Goal: Task Accomplishment & Management: Manage account settings

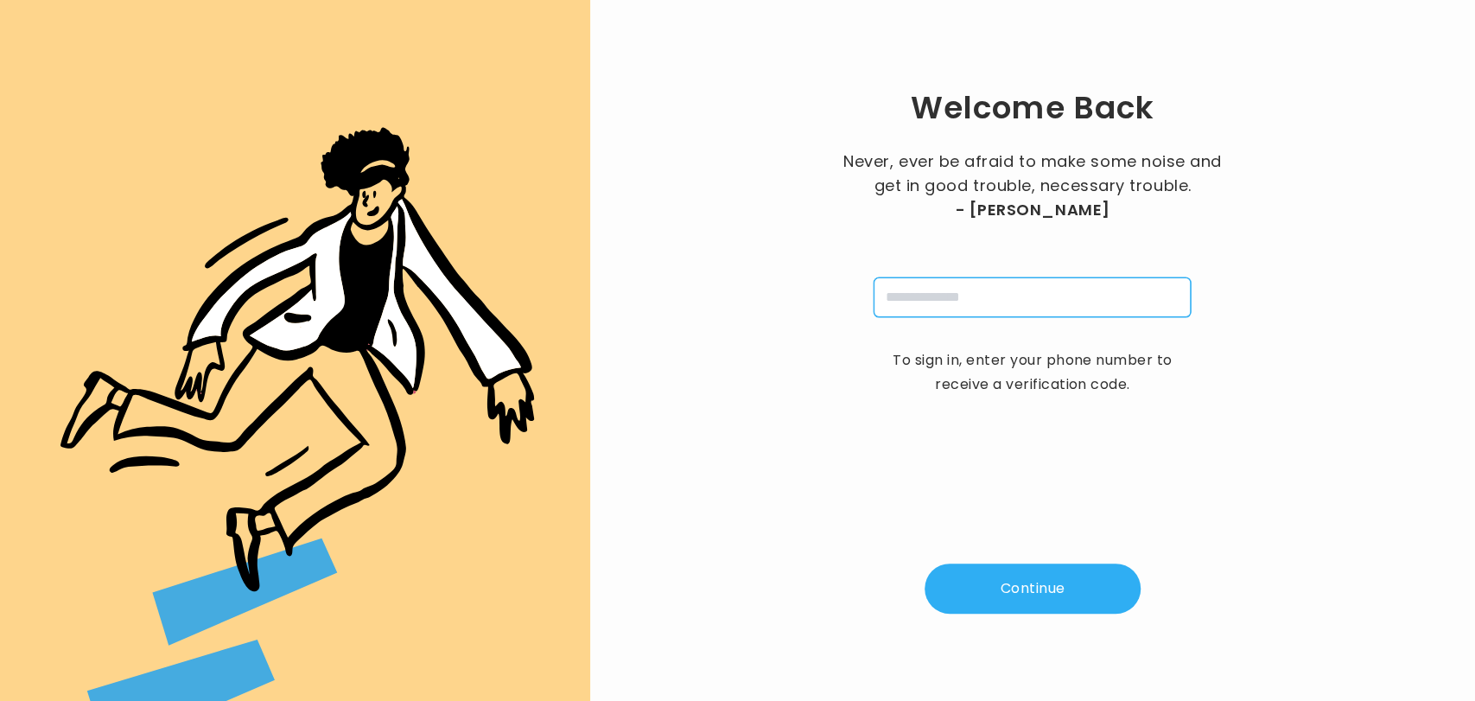
click at [940, 299] on input "tel" at bounding box center [1031, 297] width 317 height 40
type input "**********"
click at [1041, 577] on button "Continue" at bounding box center [1032, 588] width 216 height 50
type input "*"
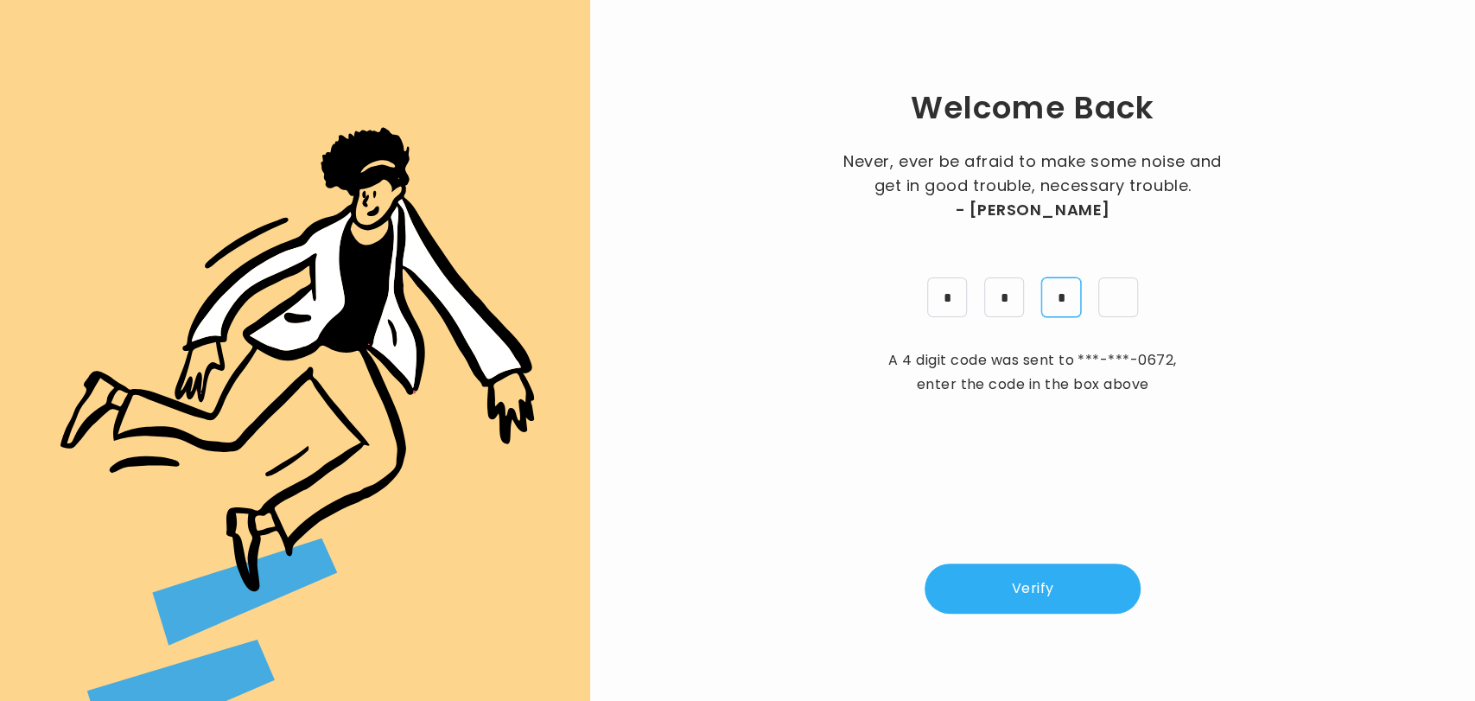
type input "*"
click at [1018, 580] on button "Verify" at bounding box center [1032, 588] width 216 height 50
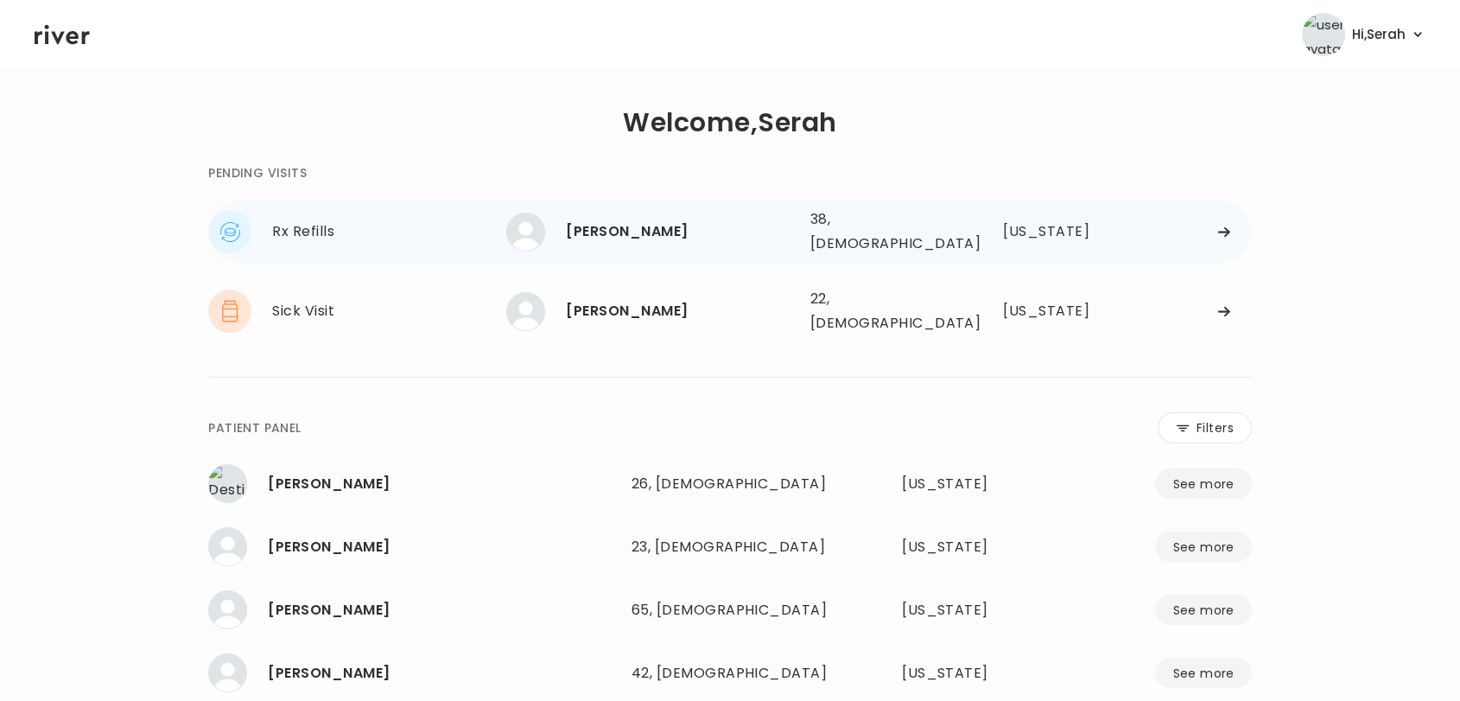
click at [632, 223] on div "[PERSON_NAME]" at bounding box center [681, 231] width 230 height 24
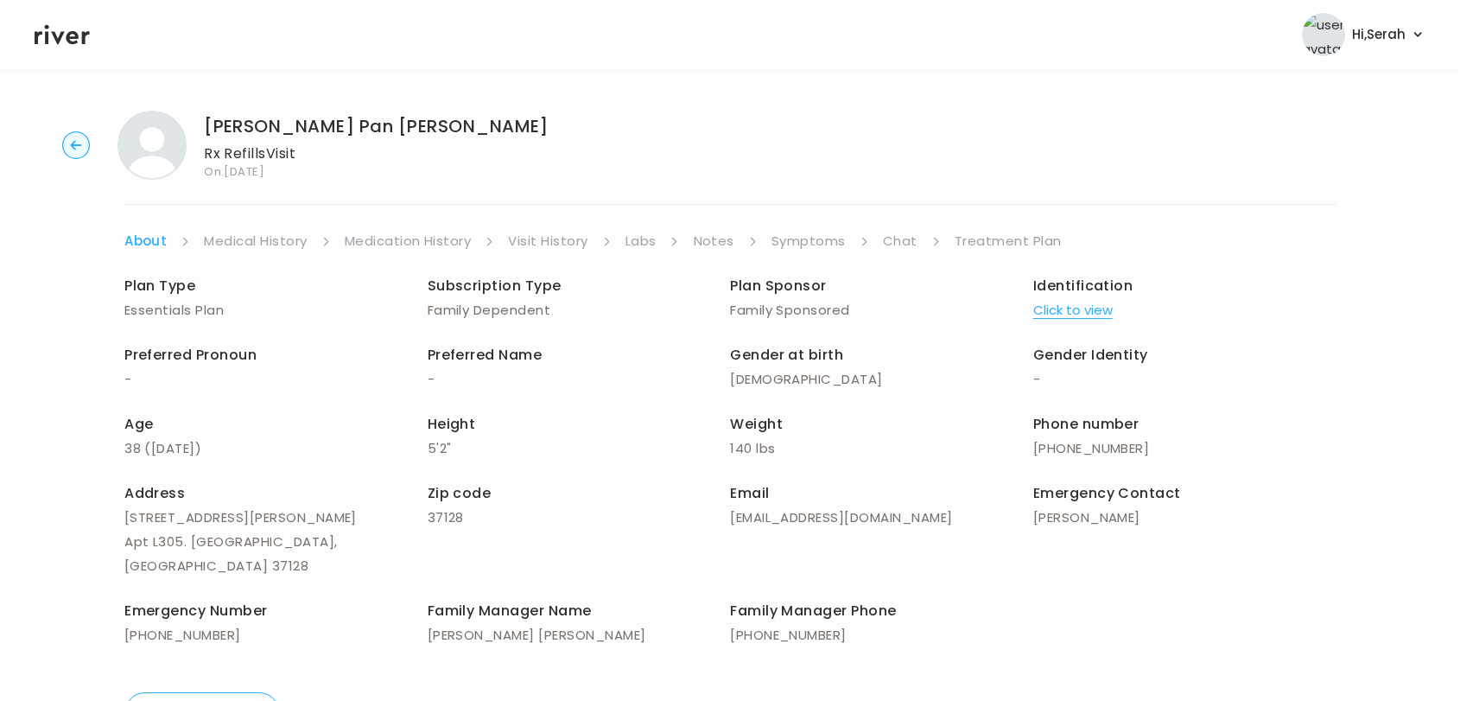
click at [804, 230] on link "Symptoms" at bounding box center [808, 241] width 74 height 24
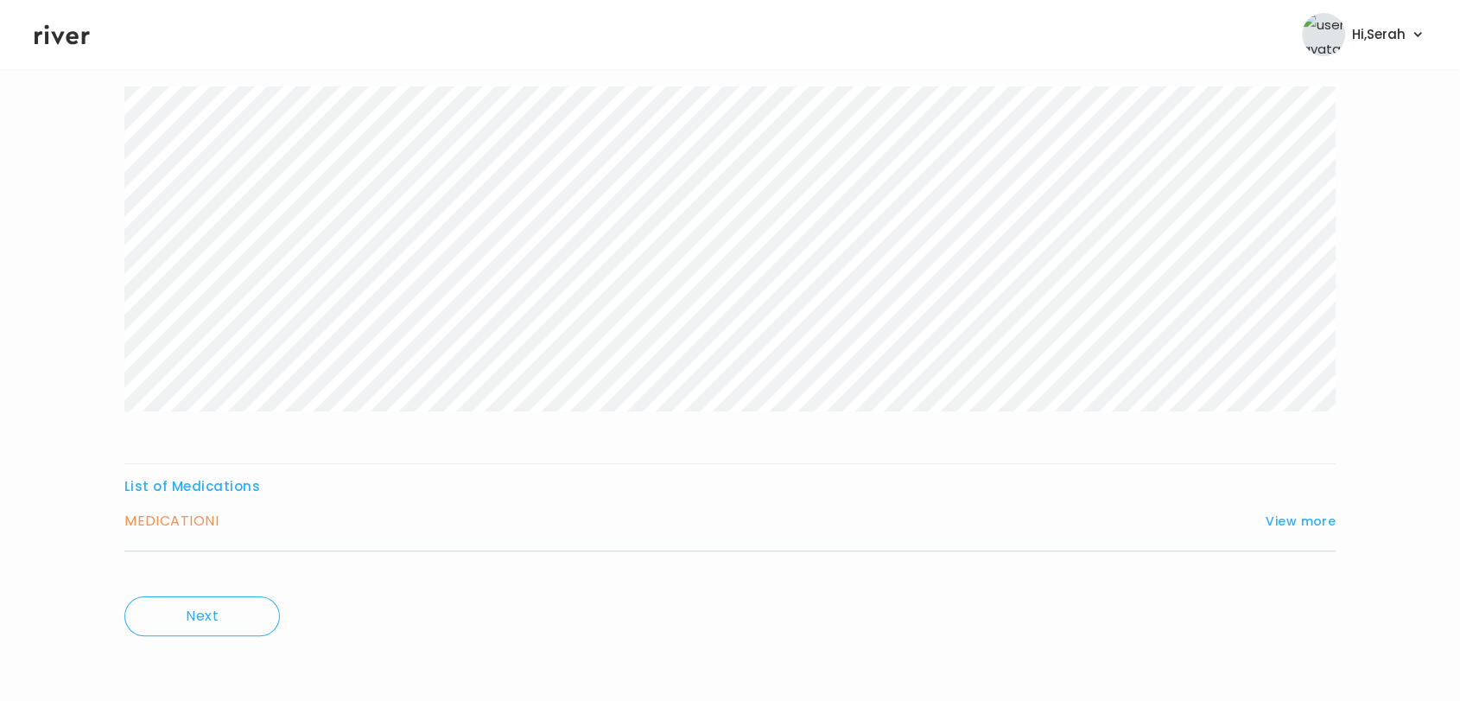
scroll to position [187, 0]
click at [1281, 516] on button "View more" at bounding box center [1300, 521] width 70 height 21
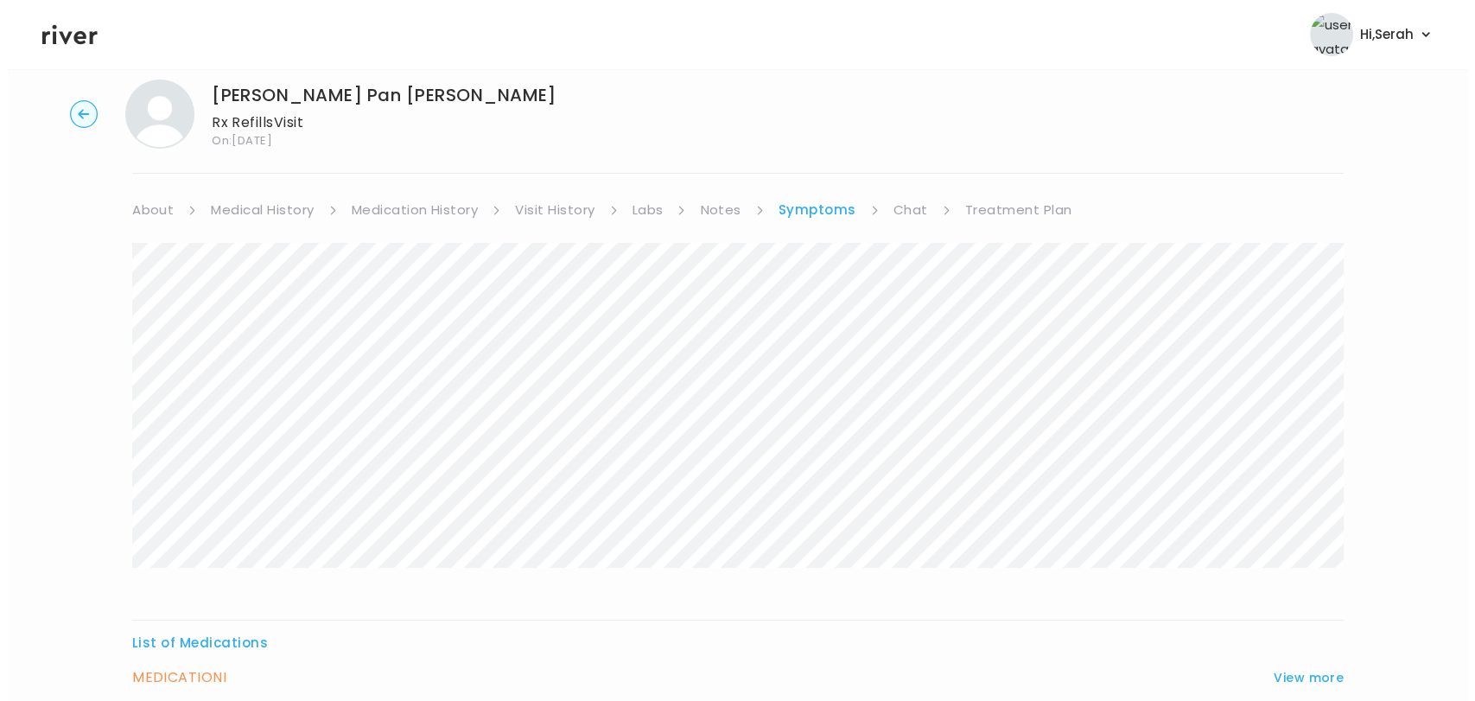
scroll to position [0, 0]
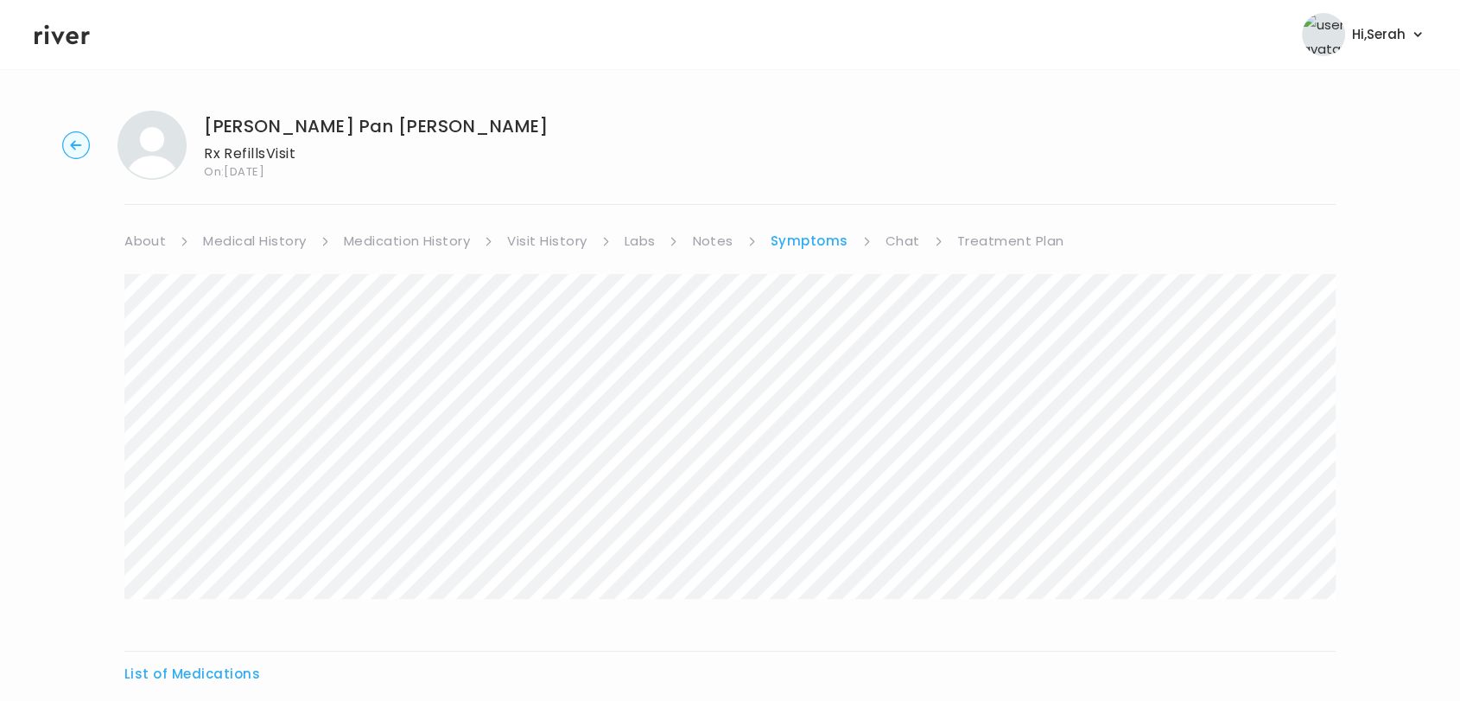
click at [649, 237] on link "Labs" at bounding box center [640, 241] width 31 height 24
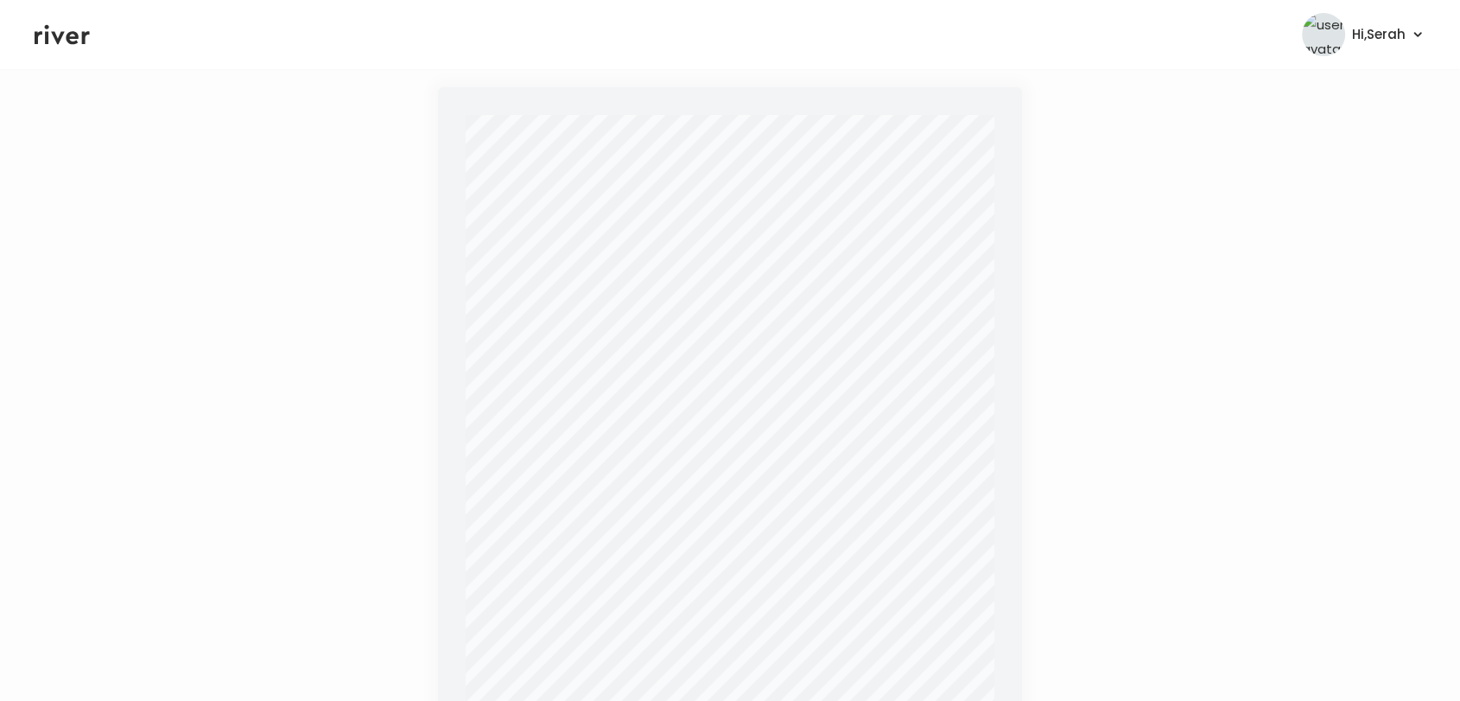
scroll to position [555, 0]
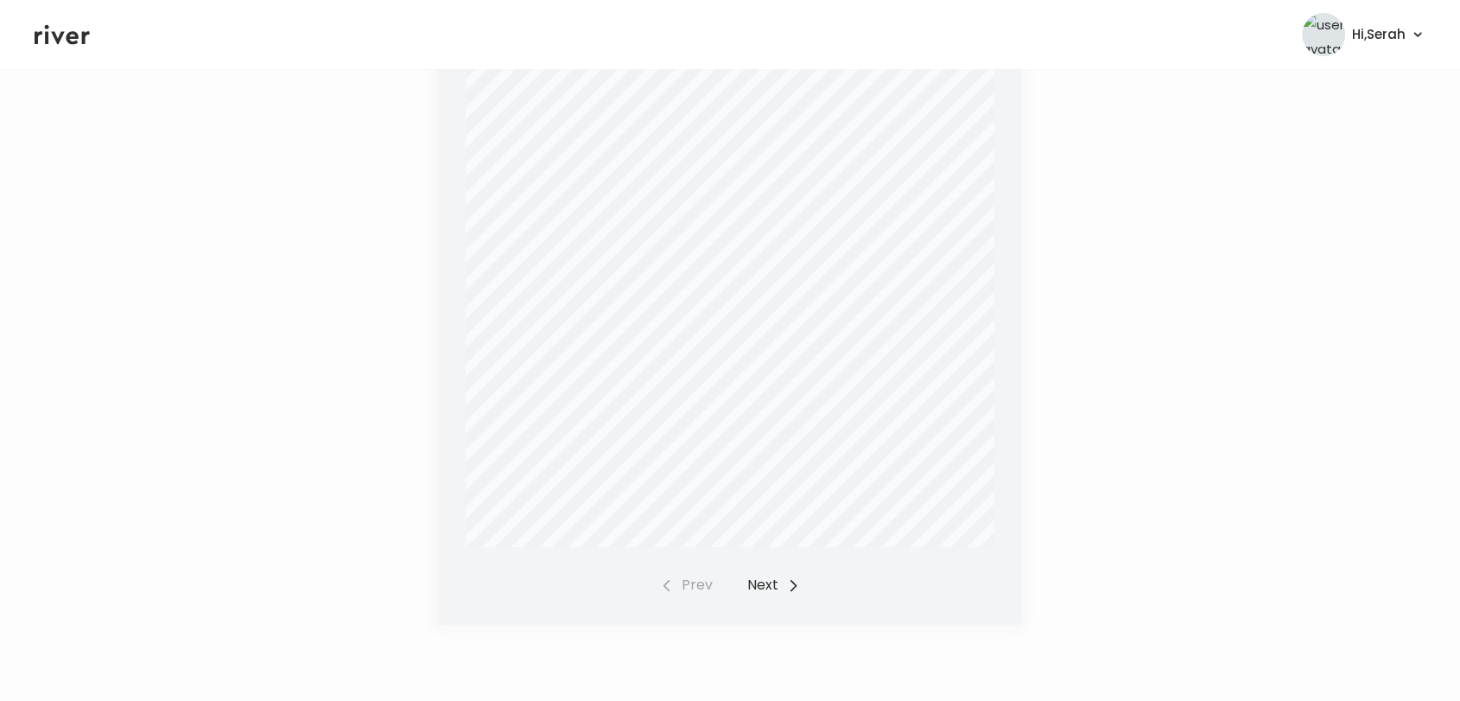
click at [775, 589] on button "Next" at bounding box center [773, 585] width 53 height 24
click at [696, 581] on button "Prev" at bounding box center [686, 585] width 53 height 24
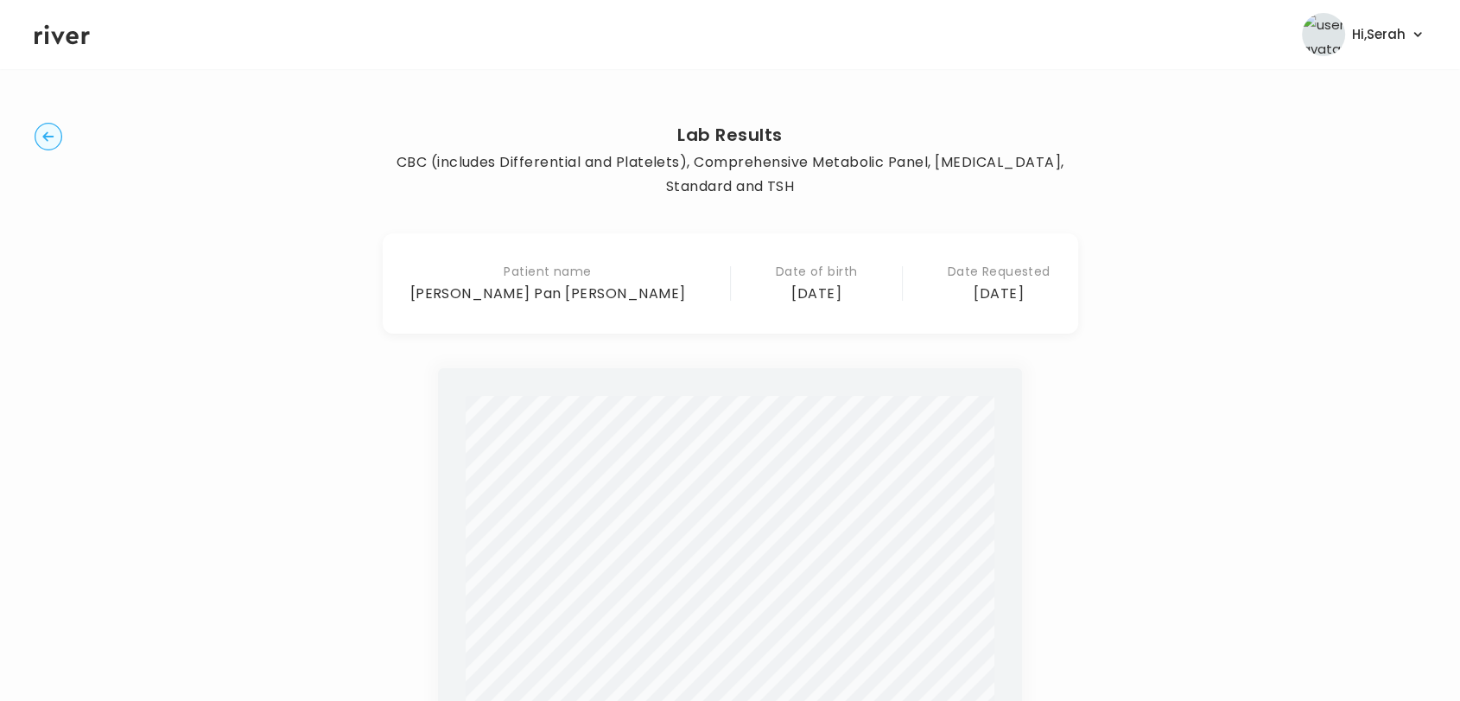
scroll to position [0, 0]
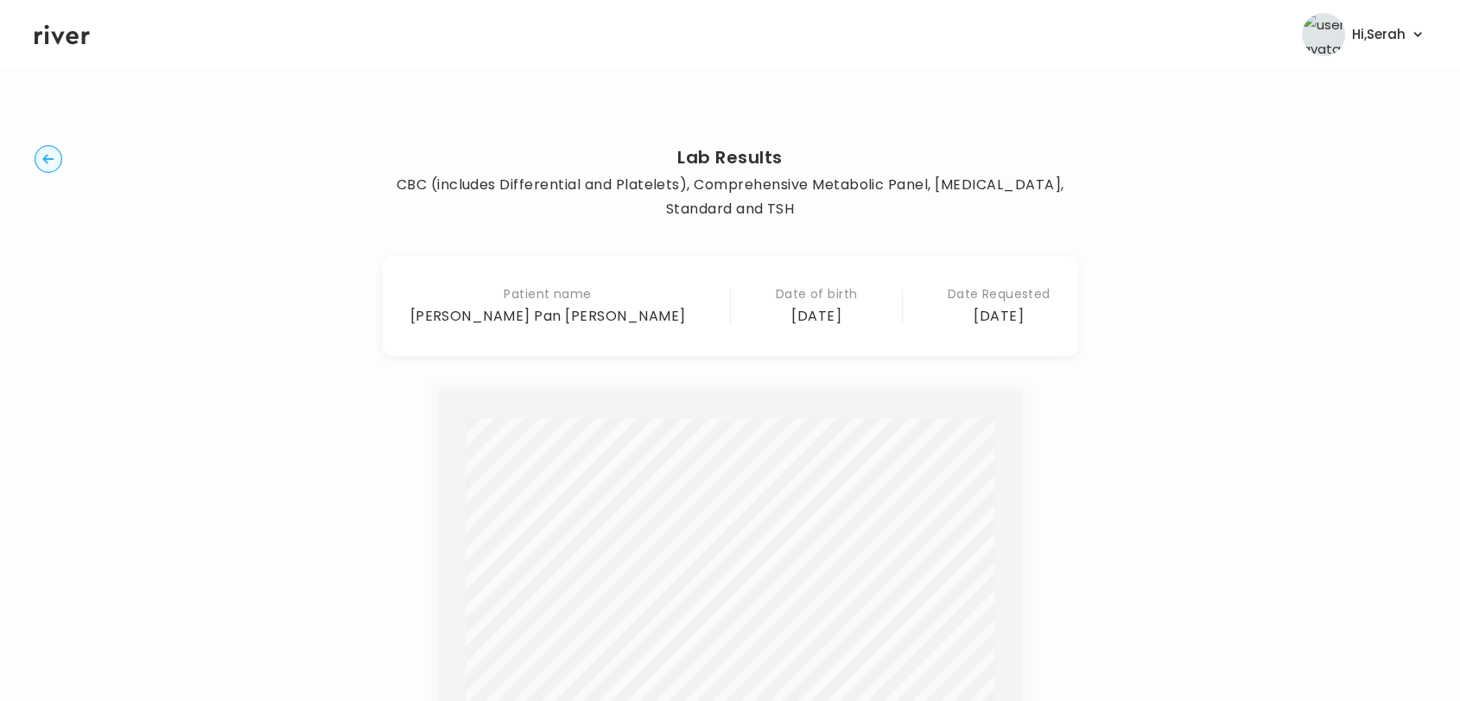
click at [60, 38] on icon at bounding box center [62, 35] width 55 height 20
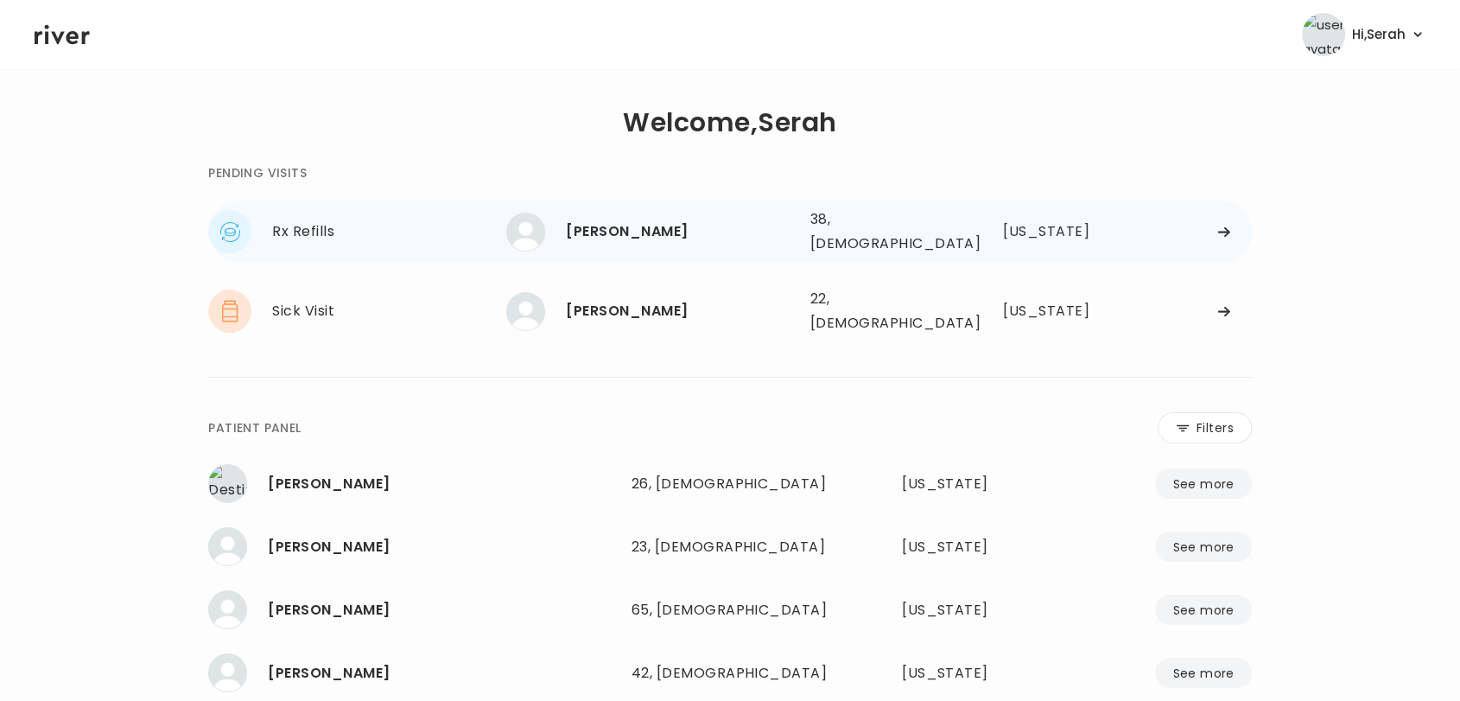
click at [659, 229] on div "[PERSON_NAME]" at bounding box center [681, 231] width 230 height 24
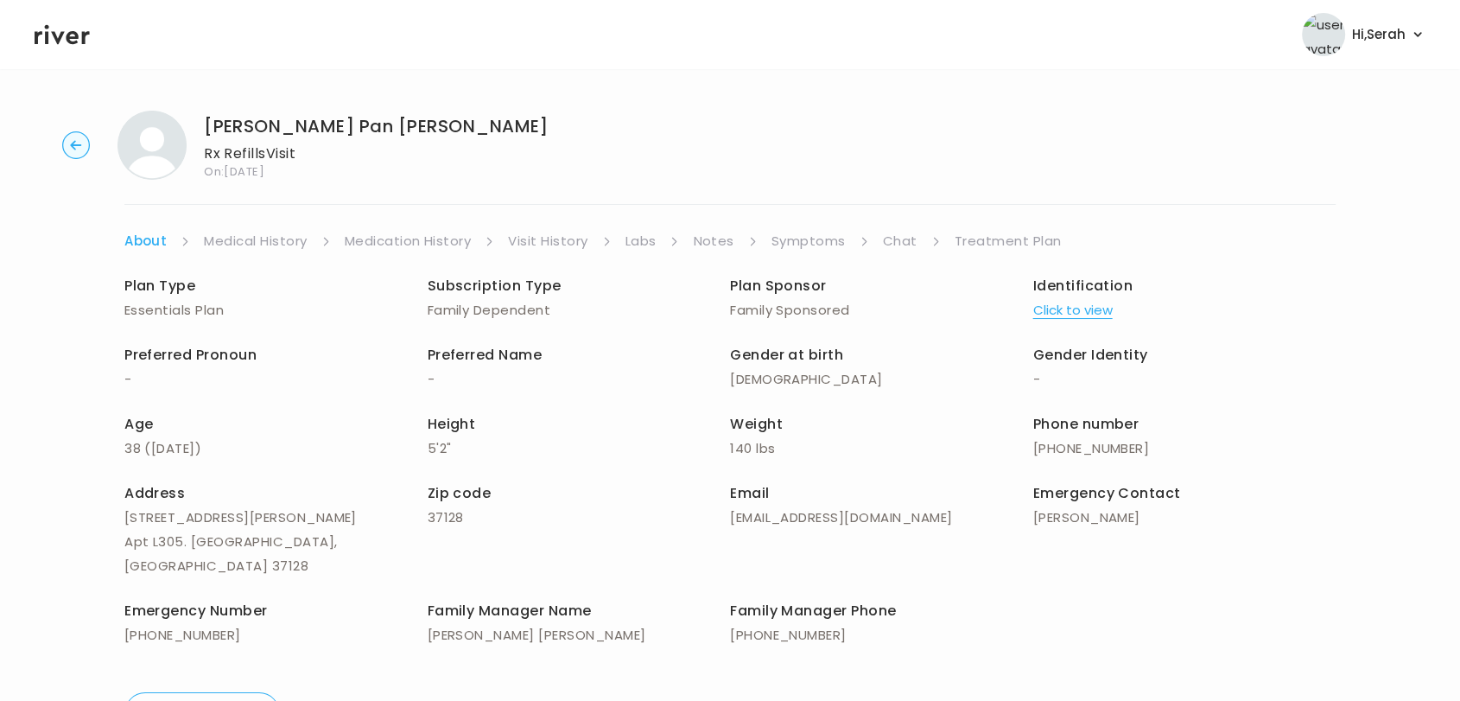
click at [895, 237] on link "Chat" at bounding box center [900, 241] width 35 height 24
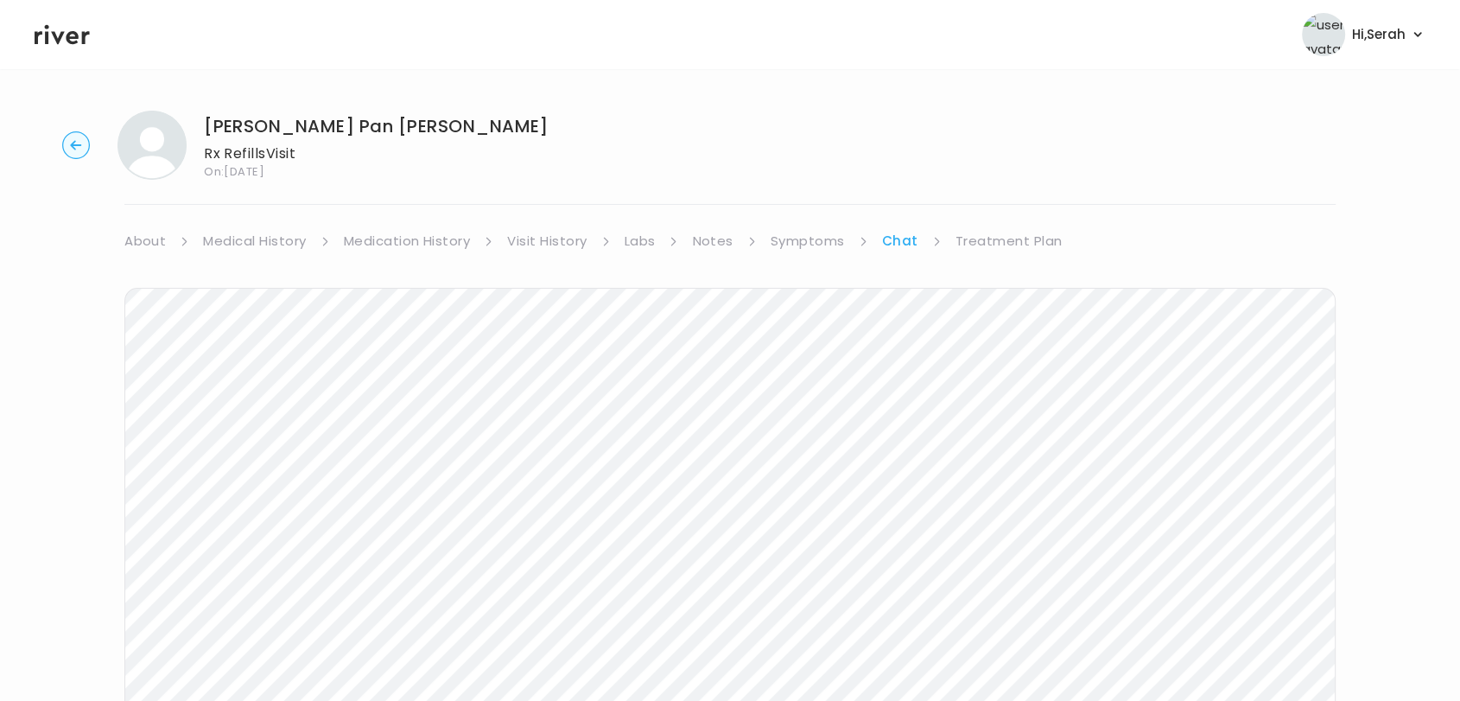
click at [988, 237] on link "Treatment Plan" at bounding box center [1008, 241] width 107 height 24
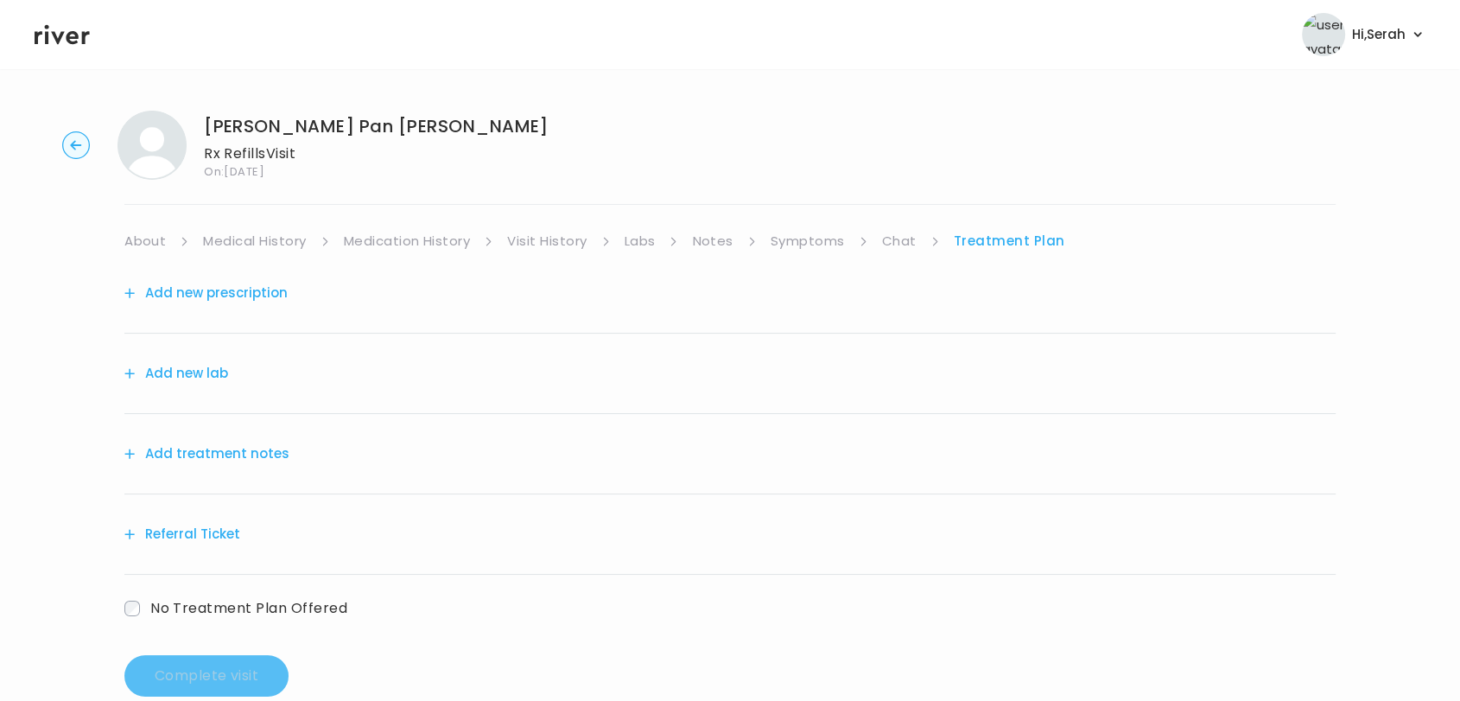
click at [211, 291] on button "Add new prescription" at bounding box center [205, 293] width 163 height 24
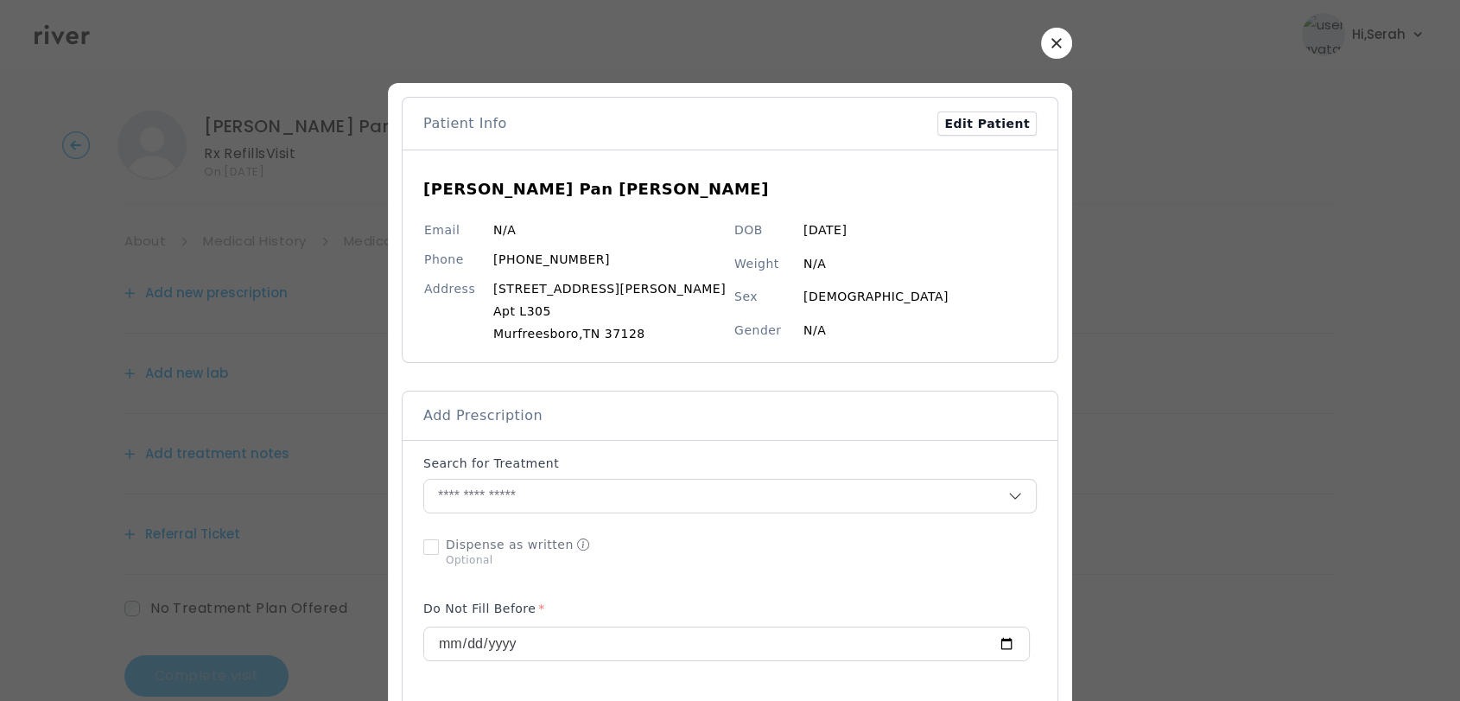
click at [1041, 56] on button "button" at bounding box center [1056, 43] width 31 height 31
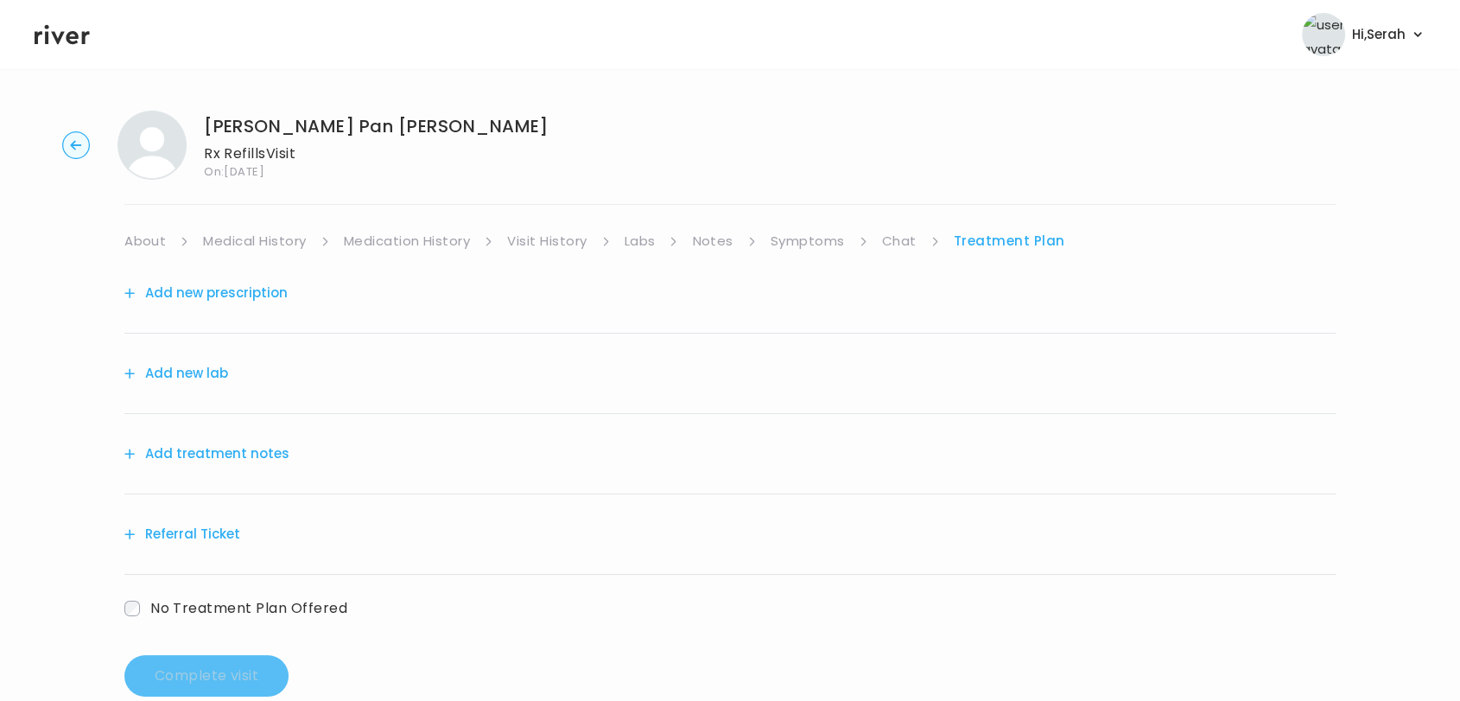
click at [804, 251] on link "Symptoms" at bounding box center [808, 241] width 74 height 24
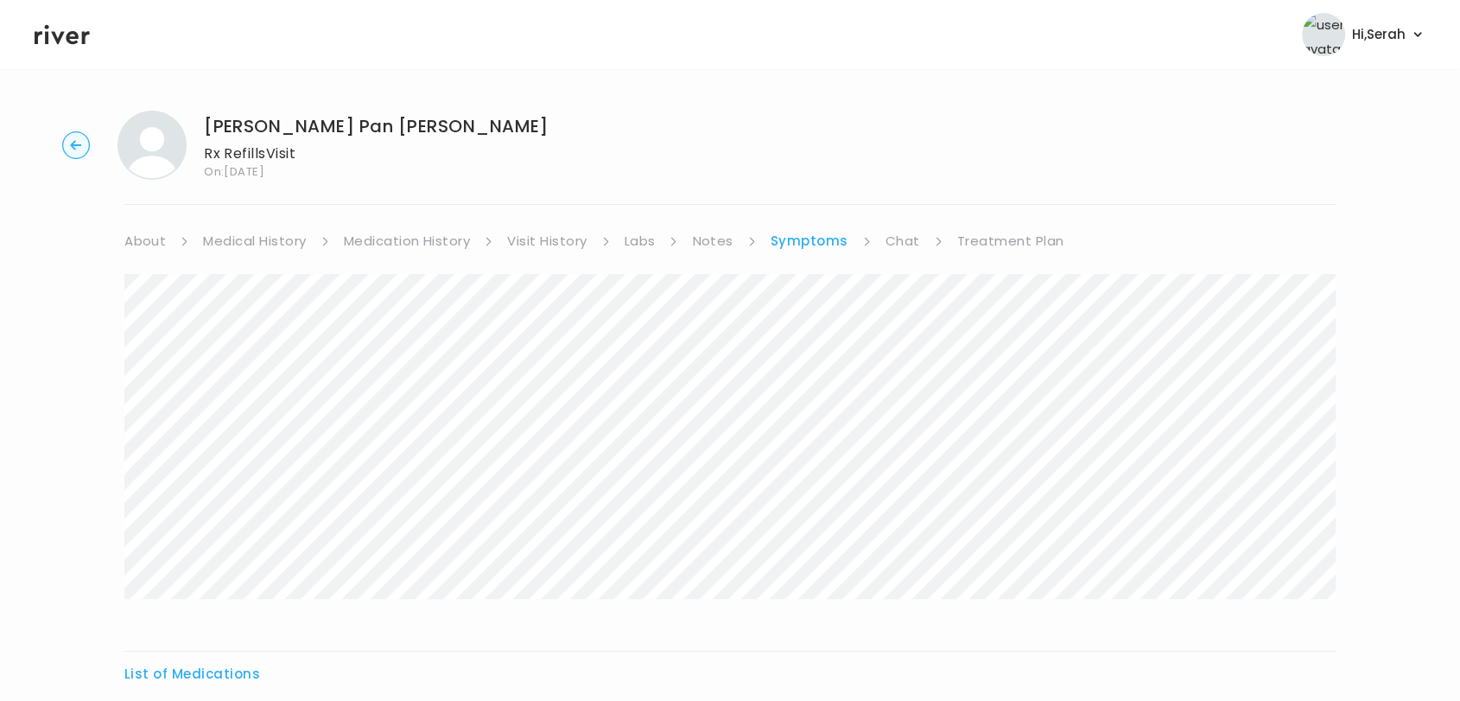
click at [982, 241] on link "Treatment Plan" at bounding box center [1010, 241] width 107 height 24
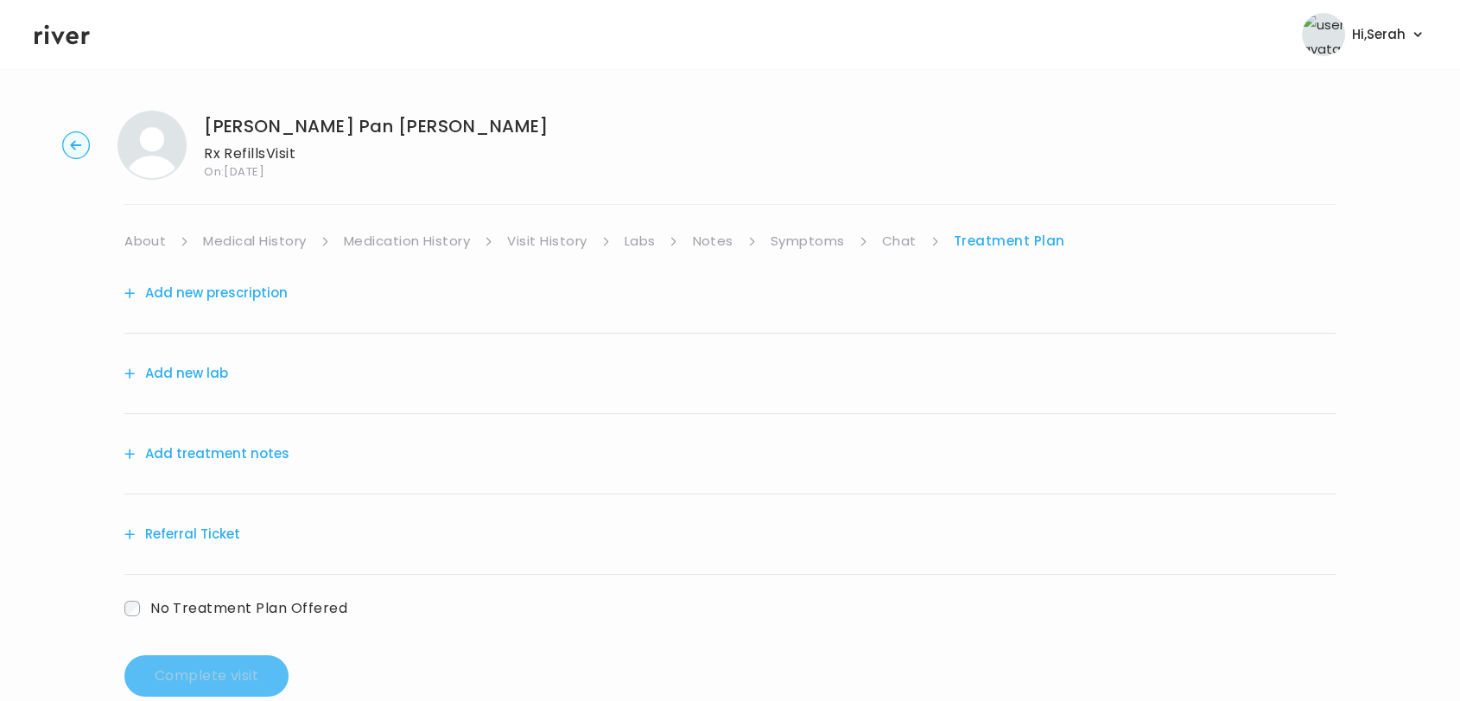
click at [244, 289] on button "Add new prescription" at bounding box center [205, 293] width 163 height 24
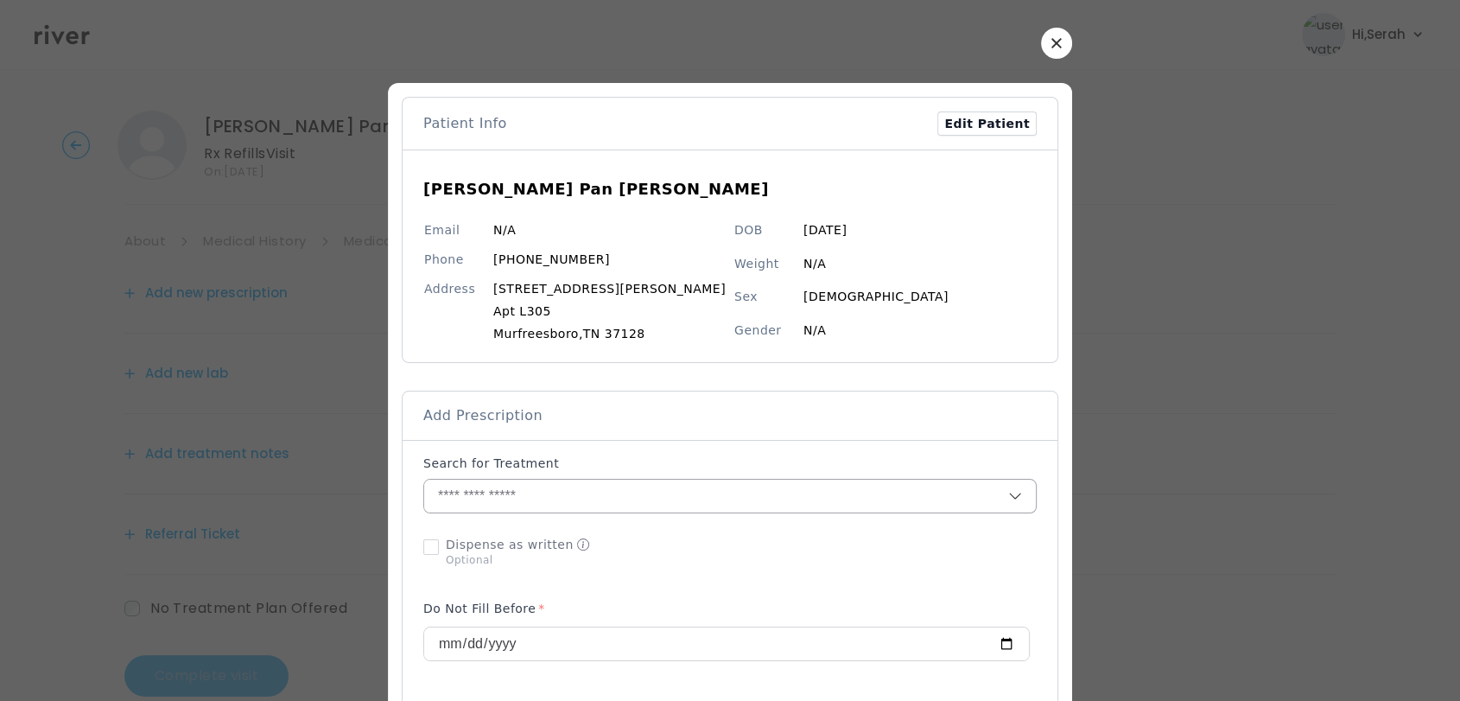
click at [597, 498] on input "text" at bounding box center [716, 495] width 584 height 33
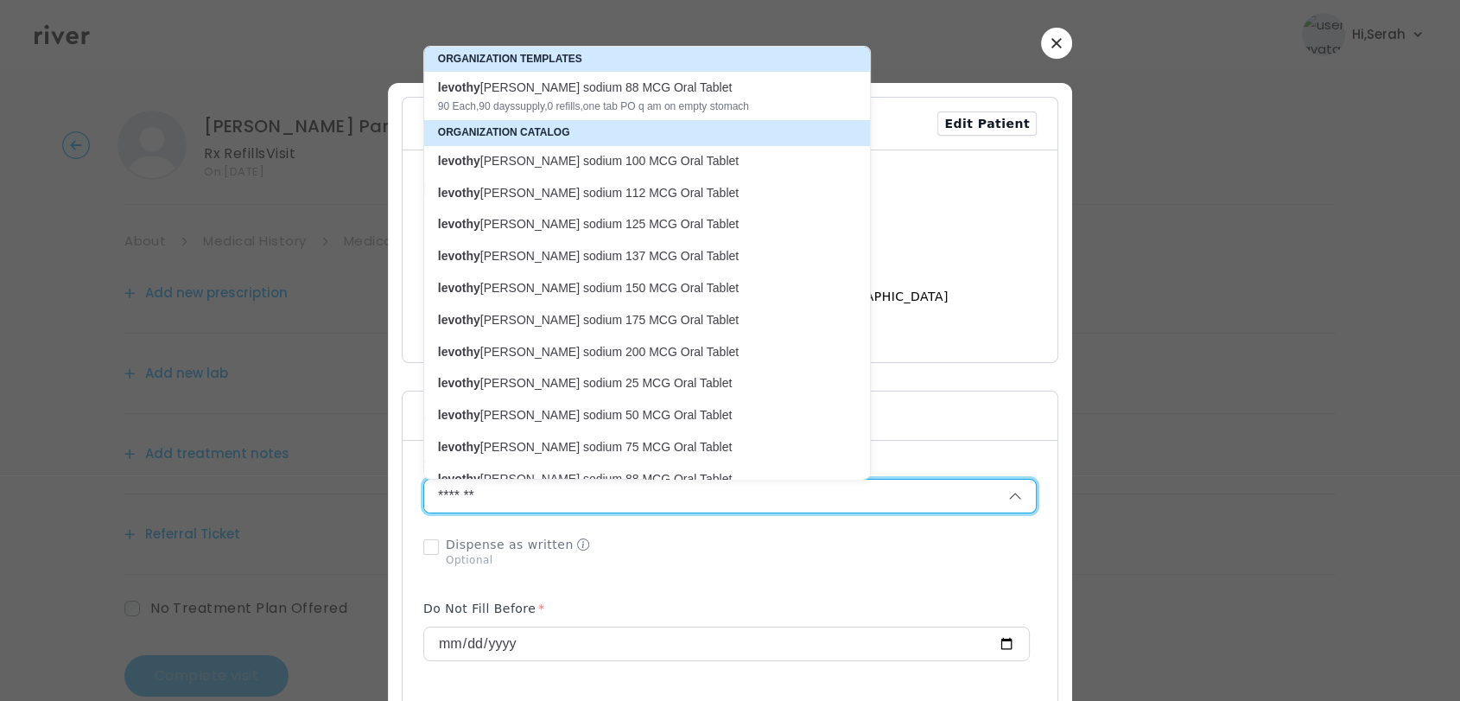
click at [643, 160] on p "levothy roxine sodium 100 MCG Oral Tablet" at bounding box center [636, 161] width 397 height 16
type input "**********"
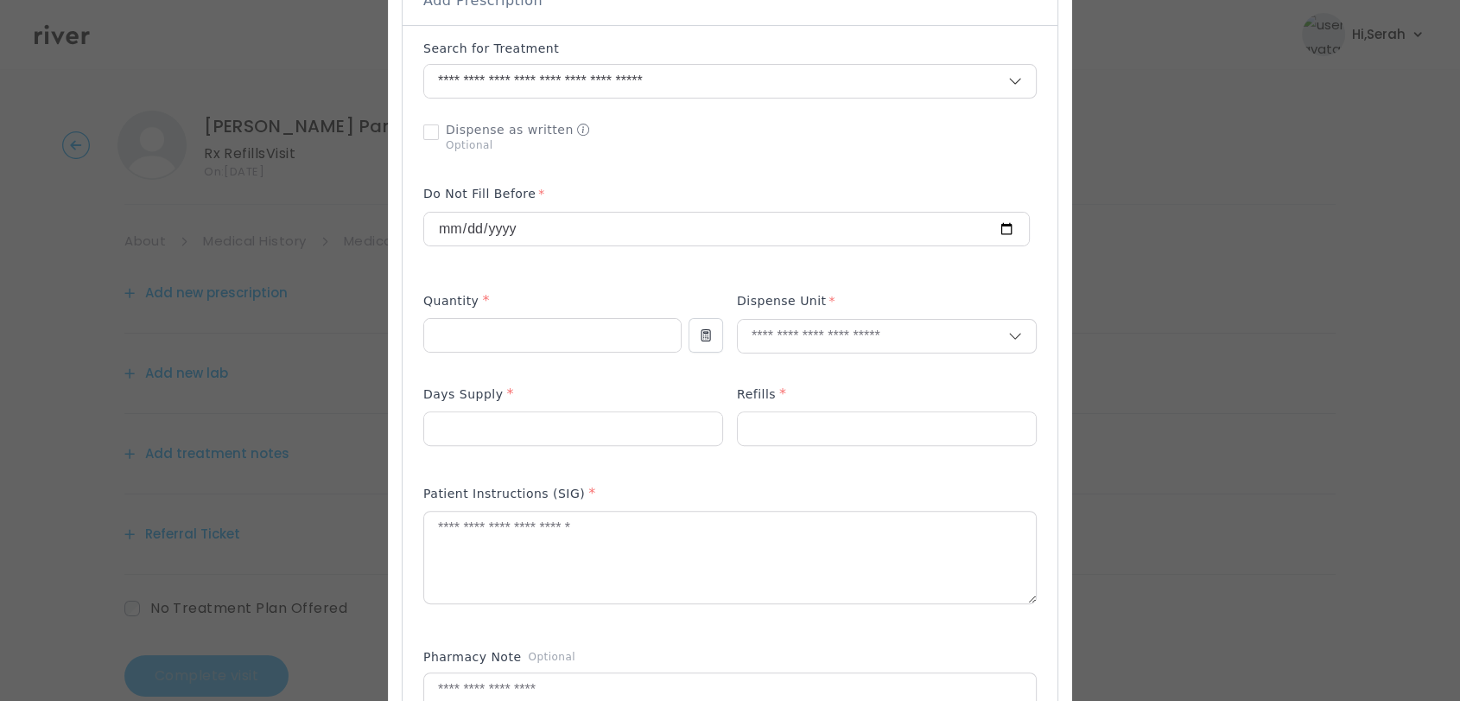
scroll to position [422, 0]
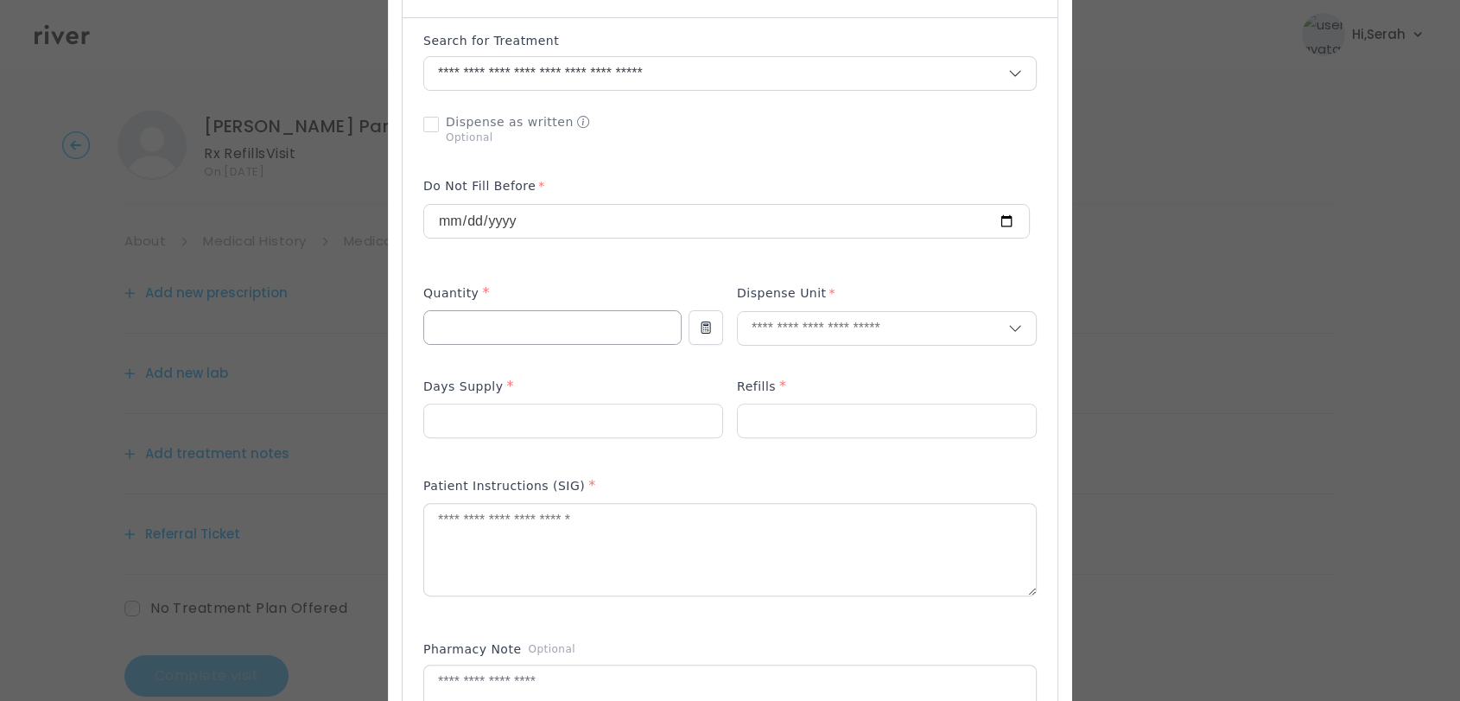
click at [568, 321] on input "number" at bounding box center [552, 327] width 257 height 33
type input "**"
click at [797, 358] on p "Tablet" at bounding box center [852, 364] width 227 height 25
click at [576, 445] on p at bounding box center [573, 449] width 300 height 18
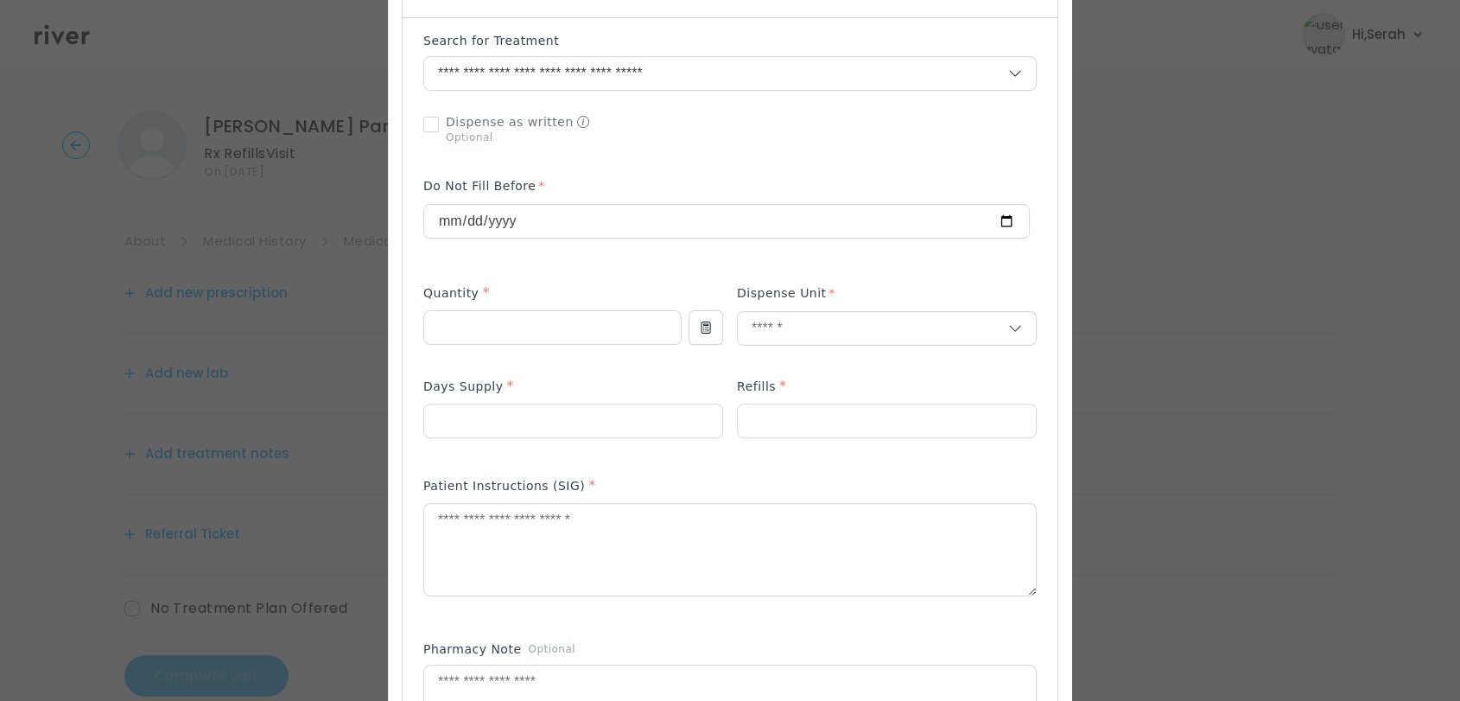
click at [574, 440] on p at bounding box center [573, 449] width 300 height 18
click at [560, 426] on input "number" at bounding box center [573, 420] width 298 height 33
type input "**"
type input "*"
click at [537, 550] on textarea at bounding box center [730, 550] width 612 height 92
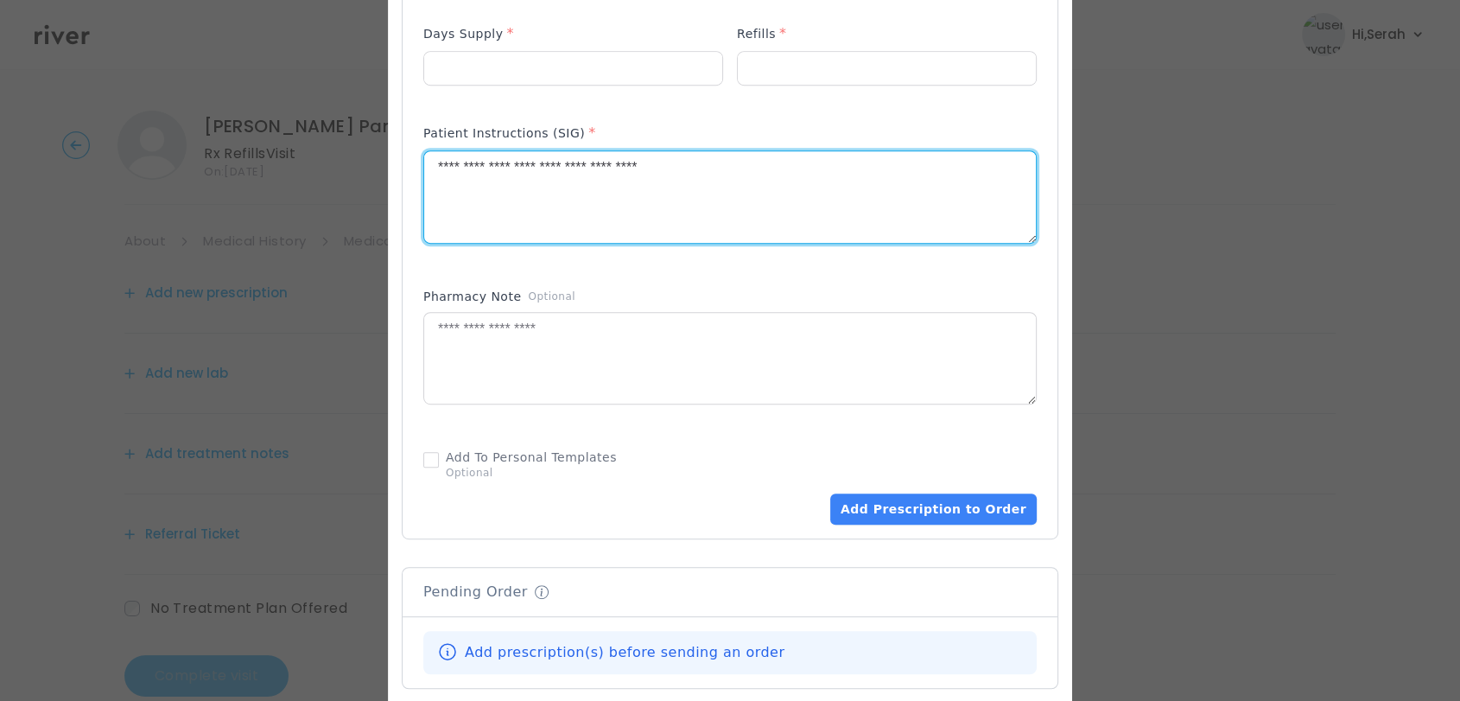
scroll to position [779, 0]
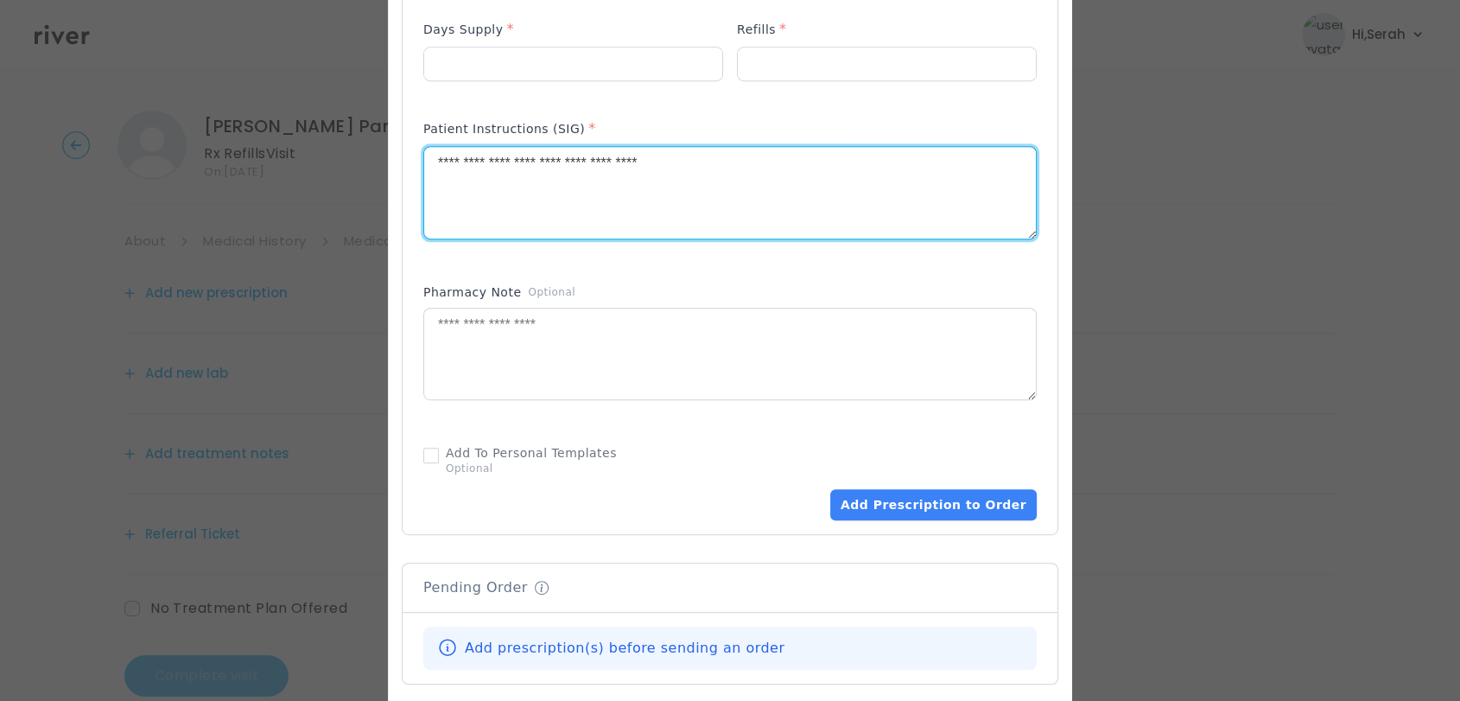
type textarea "**********"
click at [890, 520] on div "Add Prescription to Order" at bounding box center [730, 97] width 655 height 873
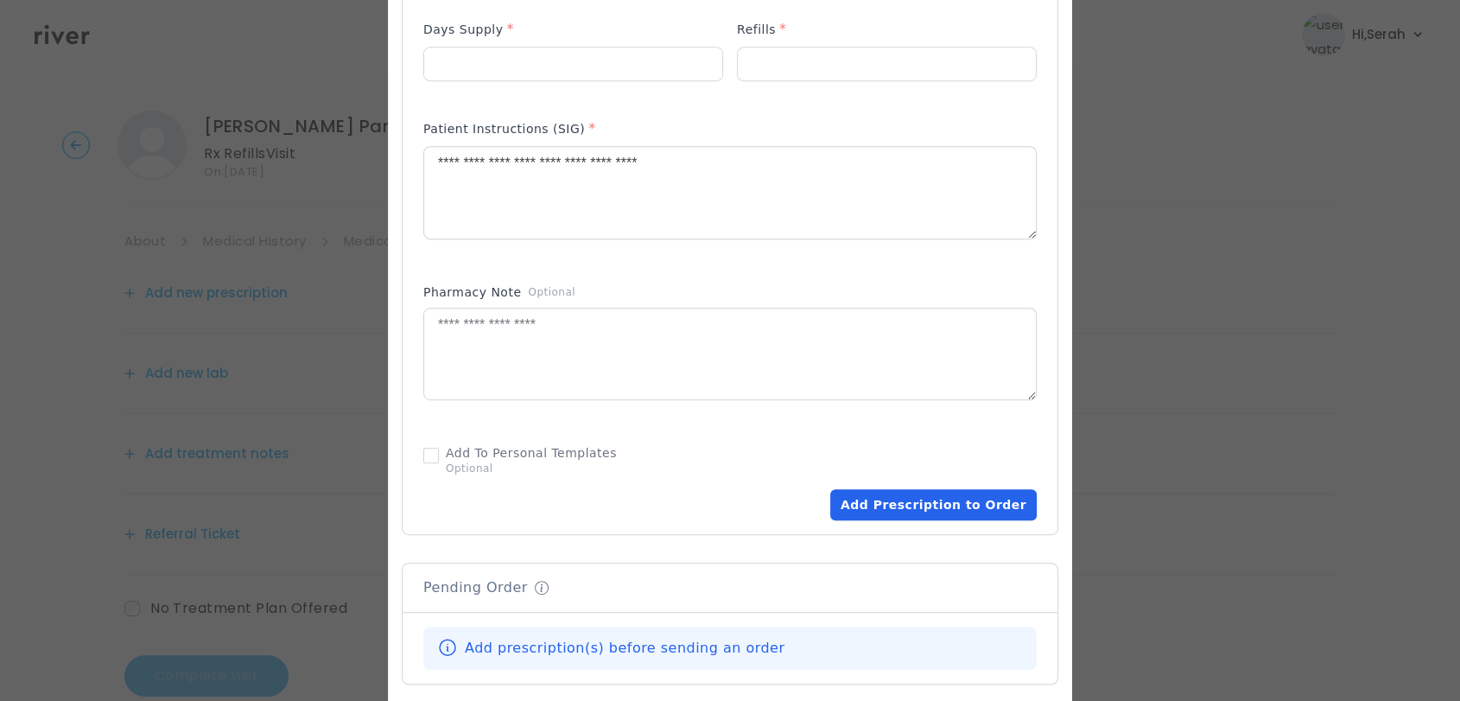
click at [885, 509] on button "Add Prescription to Order" at bounding box center [933, 504] width 206 height 31
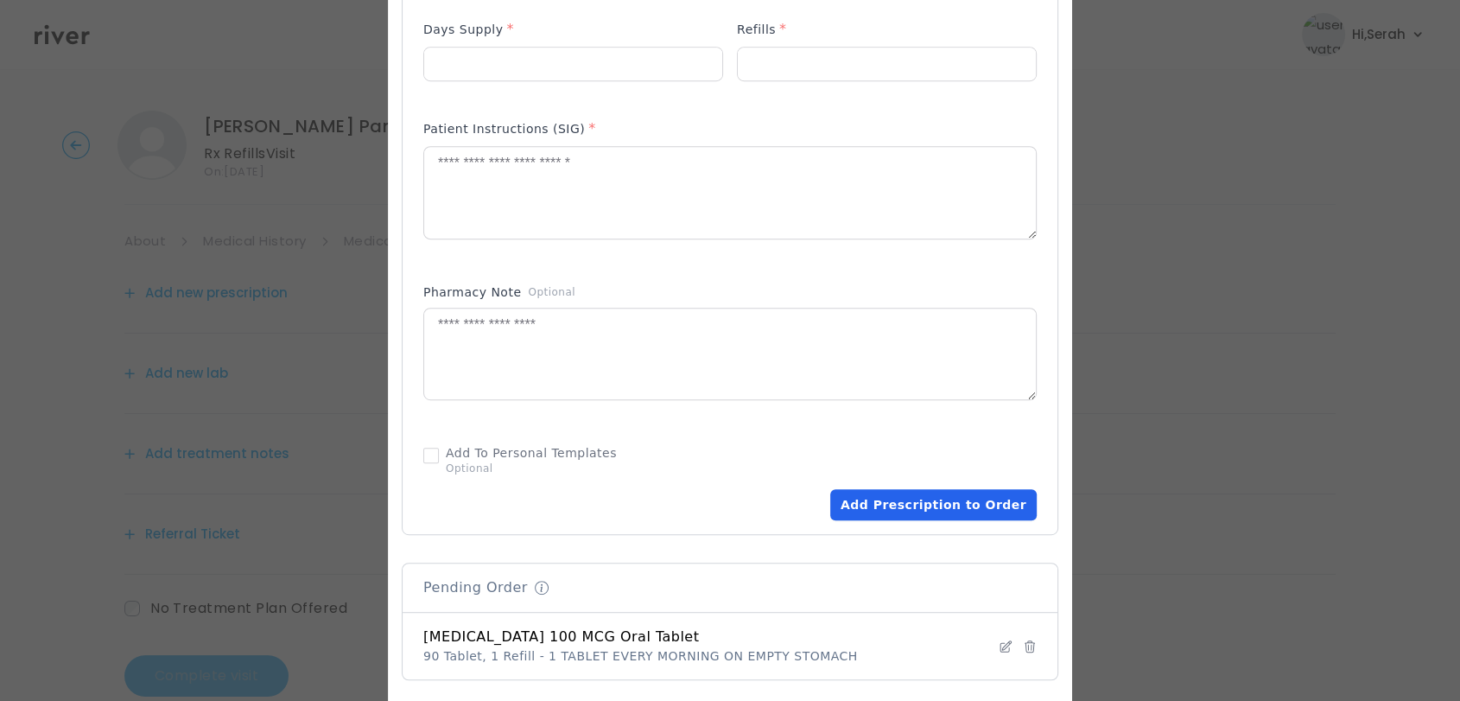
scroll to position [1107, 0]
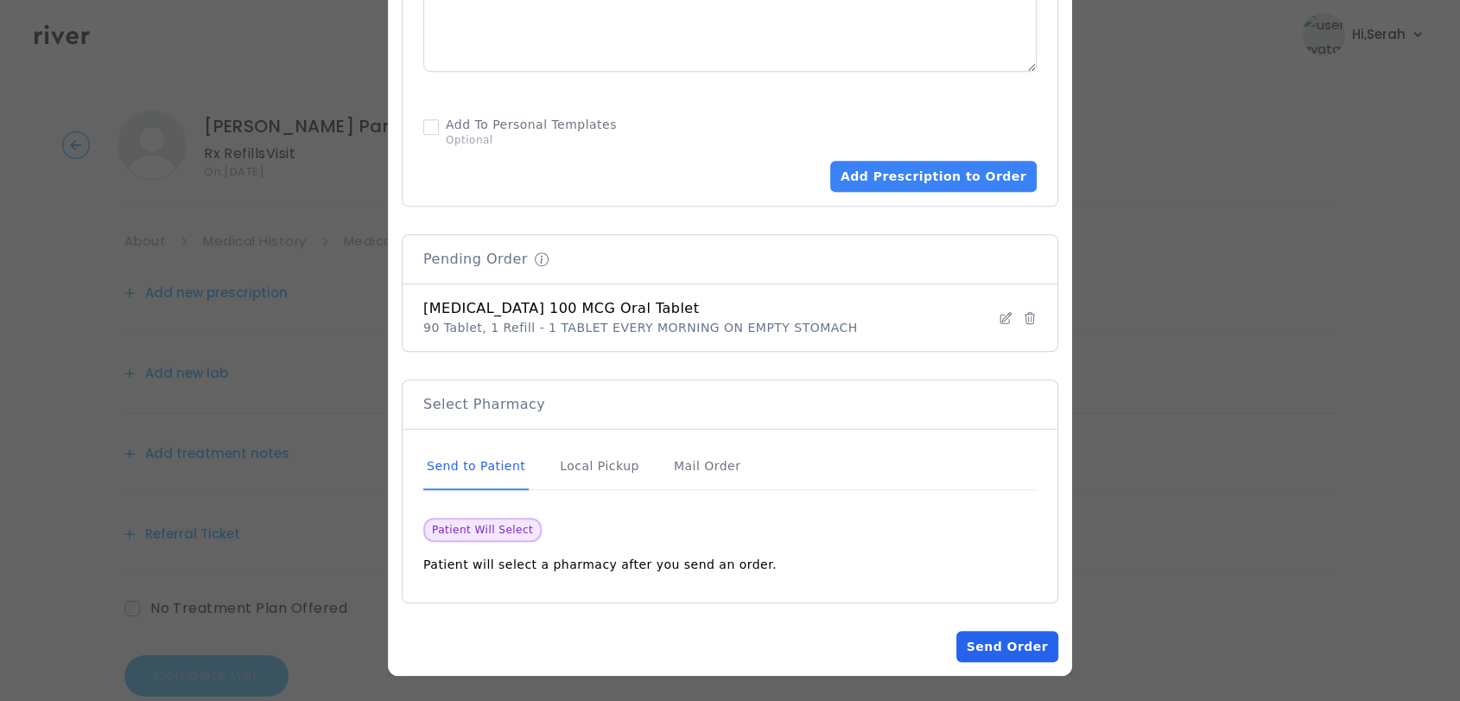
click at [967, 645] on button "Send Order" at bounding box center [1007, 646] width 102 height 31
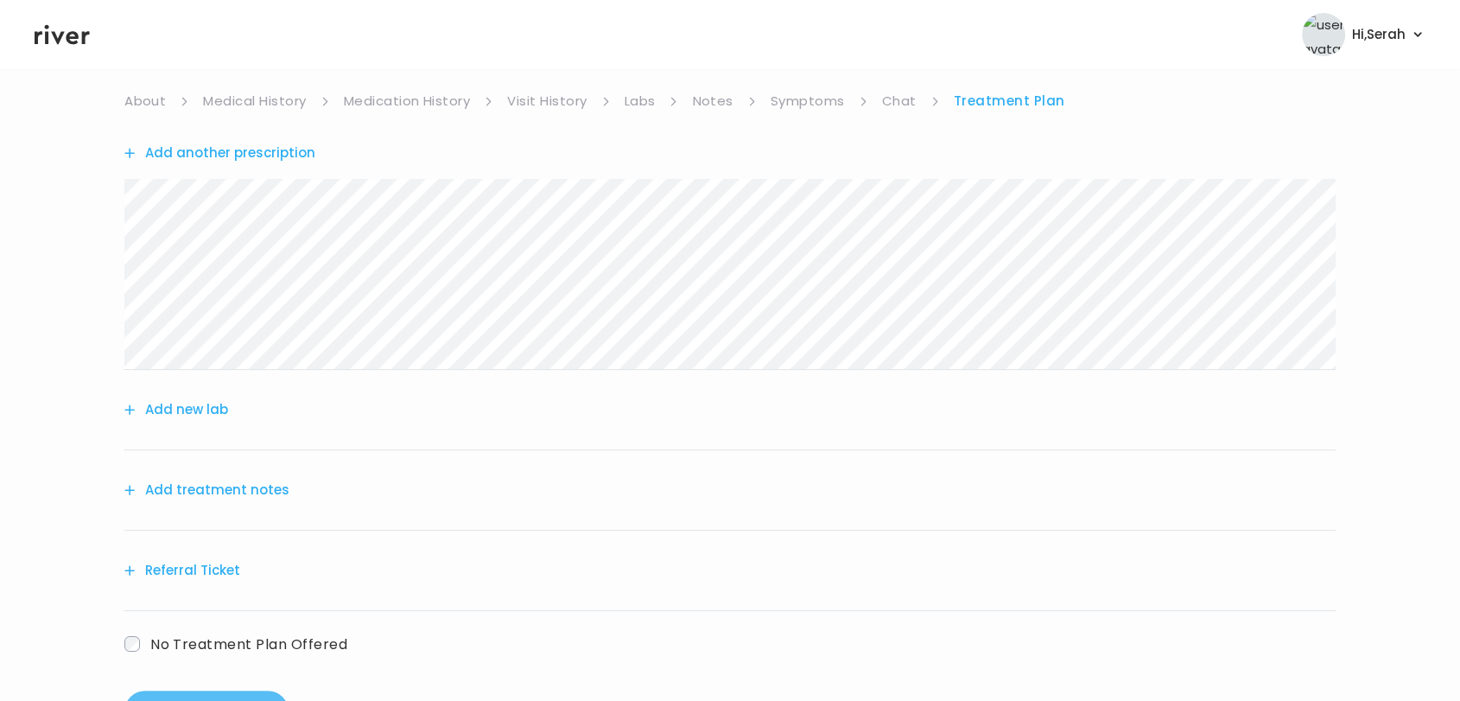
scroll to position [142, 0]
click at [238, 488] on button "Add treatment notes" at bounding box center [206, 488] width 165 height 24
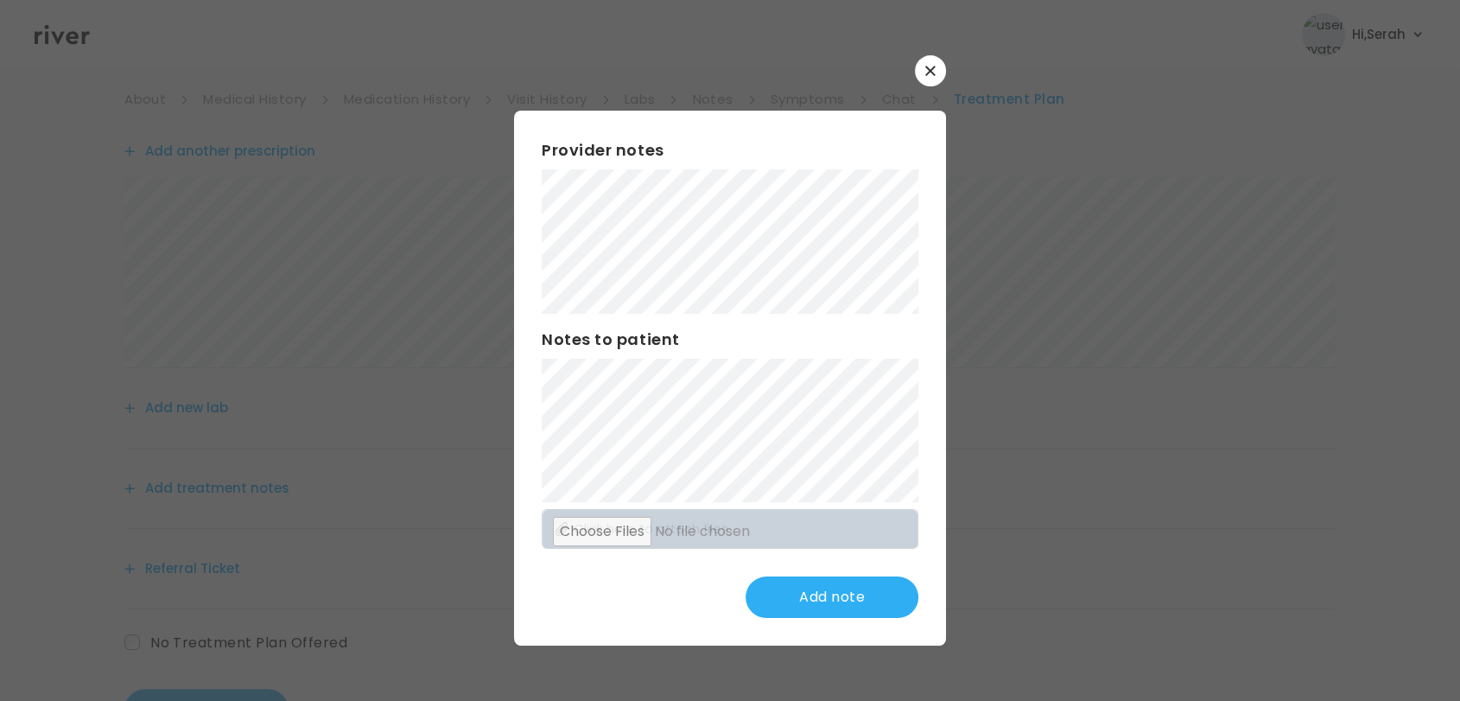
click at [718, 160] on h3 "Provider notes" at bounding box center [730, 150] width 377 height 24
click at [808, 587] on button "Update note" at bounding box center [831, 596] width 173 height 41
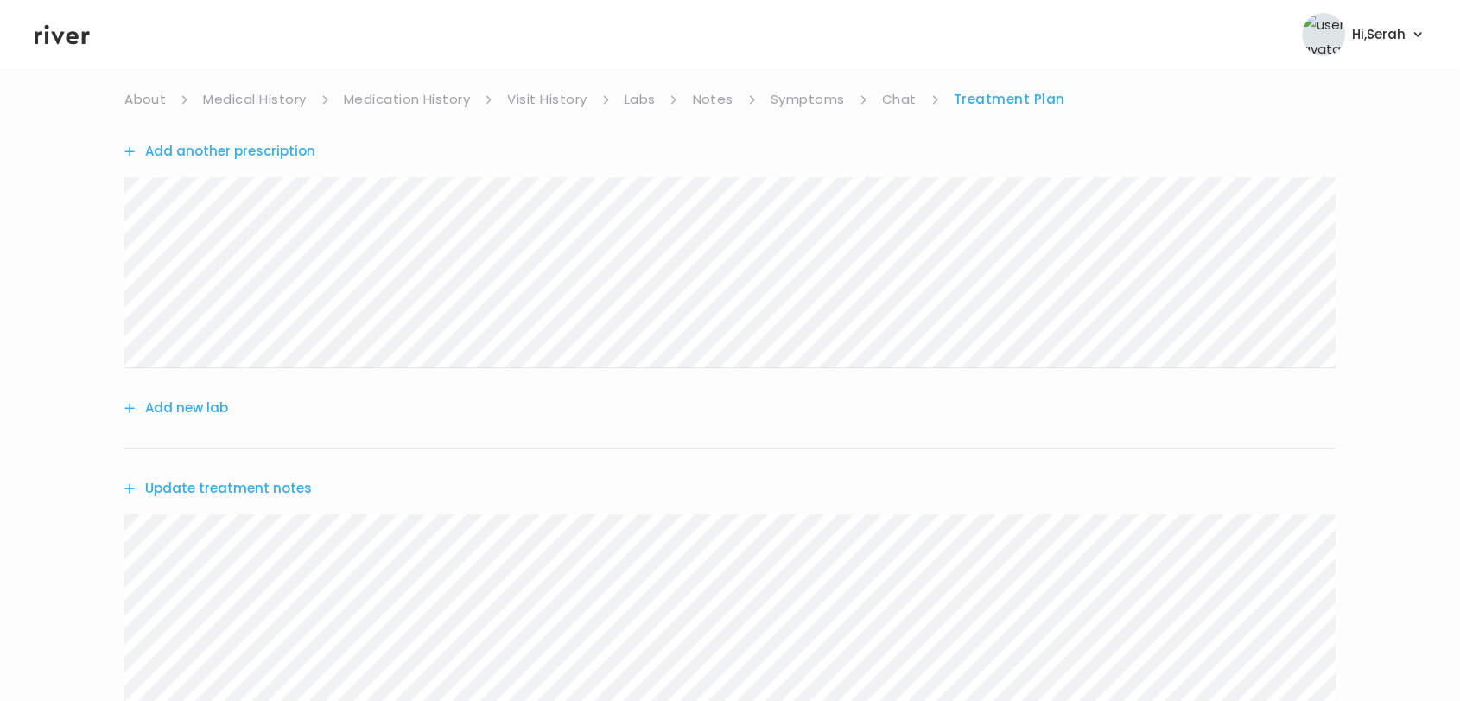
scroll to position [398, 0]
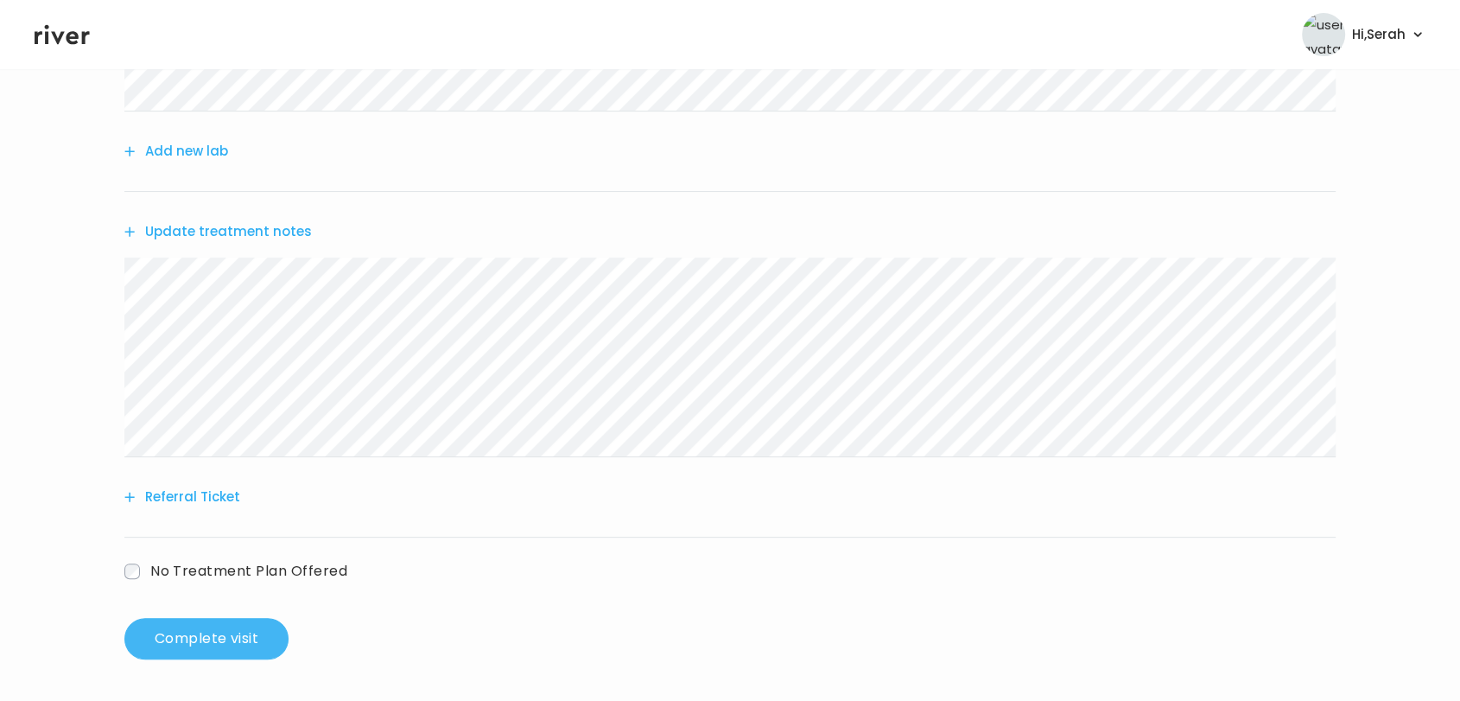
click at [244, 624] on button "Complete visit" at bounding box center [206, 638] width 164 height 41
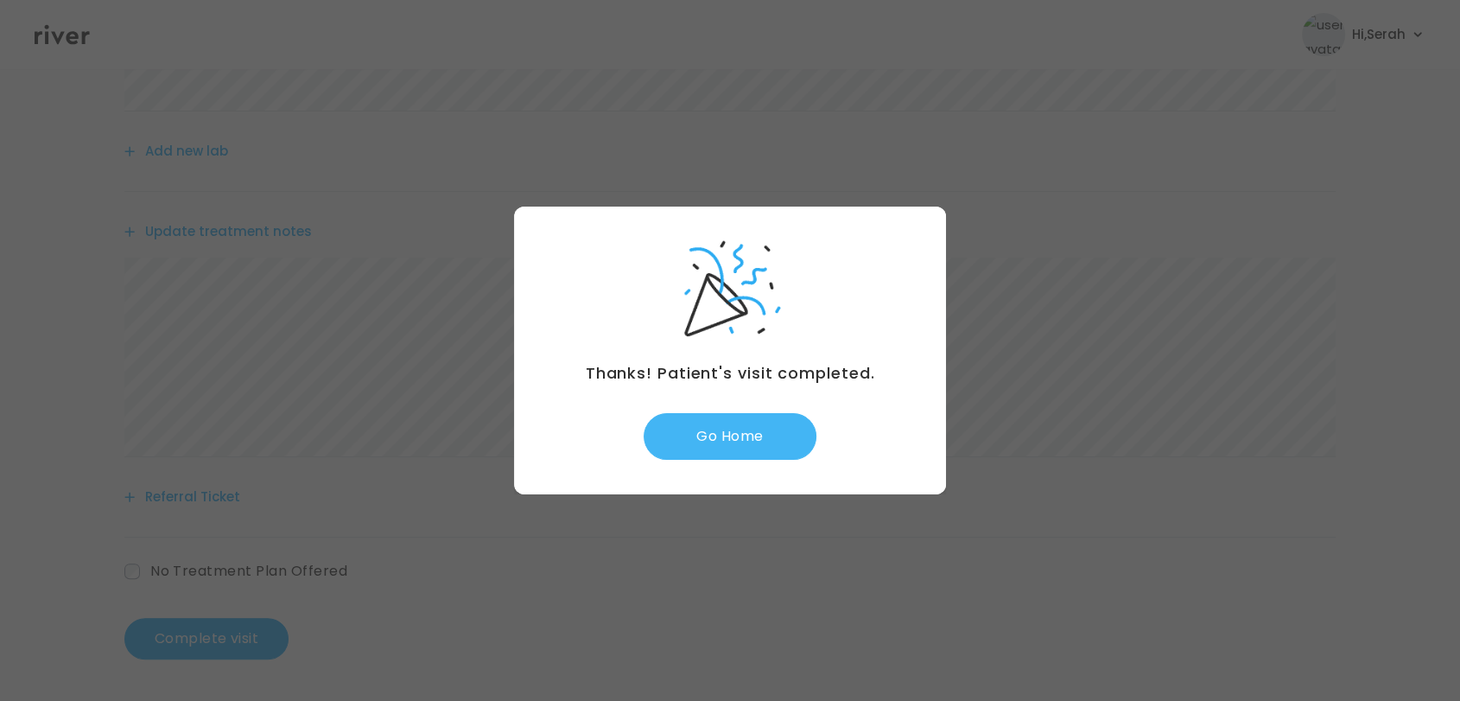
click at [766, 440] on button "Go Home" at bounding box center [730, 436] width 173 height 47
